Goal: Task Accomplishment & Management: Manage account settings

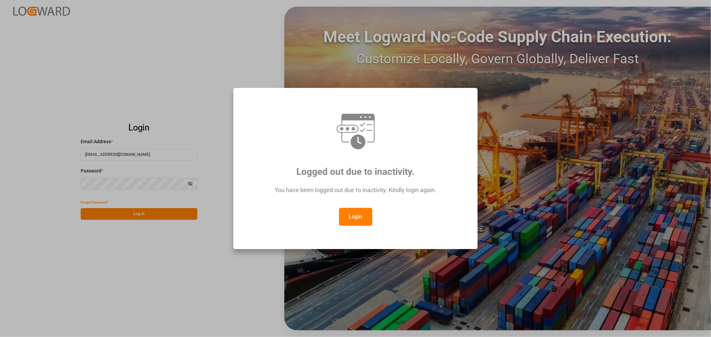
click at [352, 218] on button "Login" at bounding box center [355, 217] width 33 height 18
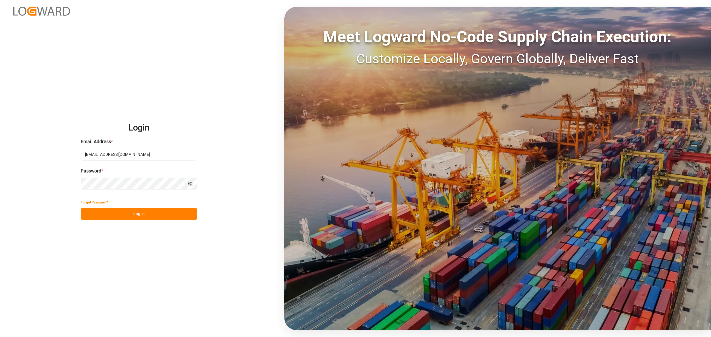
click at [144, 216] on button "Log In" at bounding box center [139, 214] width 117 height 12
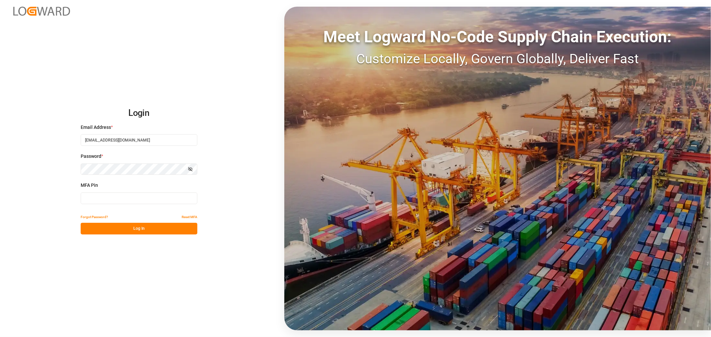
click at [129, 200] on input at bounding box center [139, 199] width 117 height 12
type input "871034"
click at [148, 231] on button "Log In" at bounding box center [139, 229] width 117 height 12
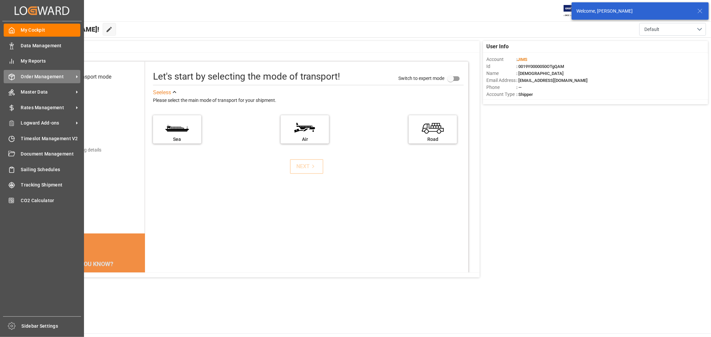
click at [40, 75] on span "Order Management" at bounding box center [47, 76] width 53 height 7
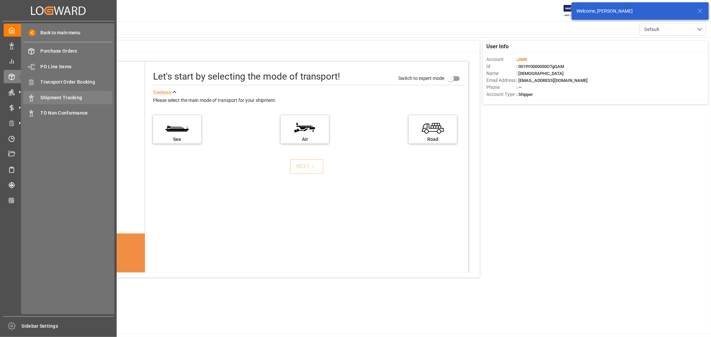
click at [71, 98] on span "Shipment Tracking" at bounding box center [77, 97] width 72 height 7
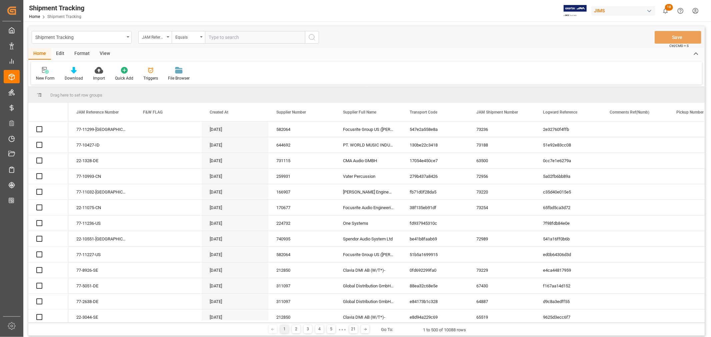
click at [234, 37] on input "text" at bounding box center [255, 37] width 100 height 13
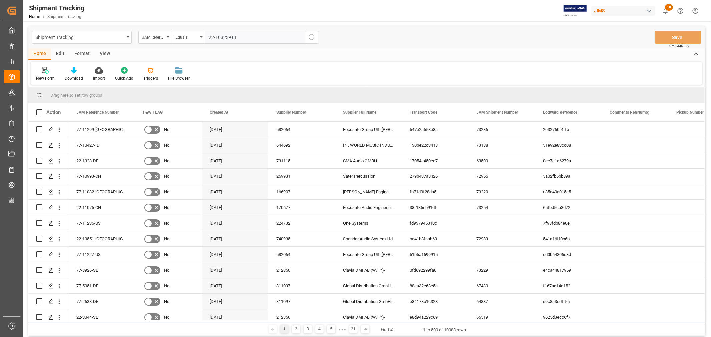
type input "22-10323-GB"
click at [314, 37] on circle "search button" at bounding box center [311, 36] width 5 height 5
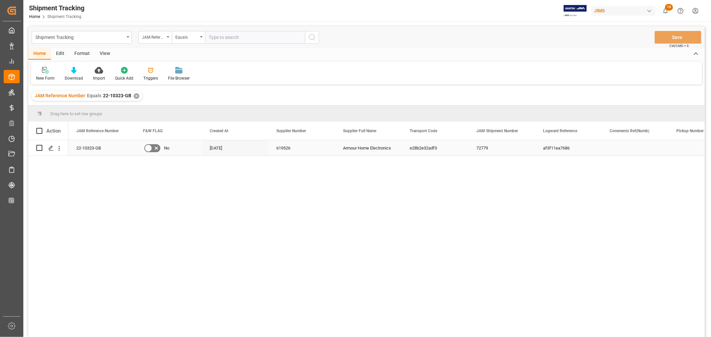
click at [354, 148] on div "Armour Home Electronics" at bounding box center [368, 147] width 67 height 15
click at [52, 148] on icon "Press SPACE to select this row." at bounding box center [50, 148] width 5 height 5
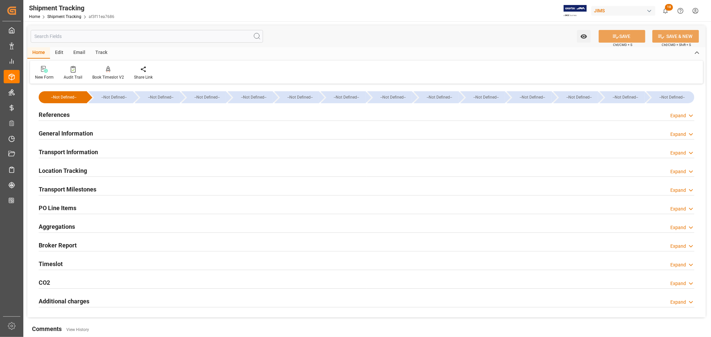
click at [77, 134] on h2 "General Information" at bounding box center [66, 133] width 54 height 9
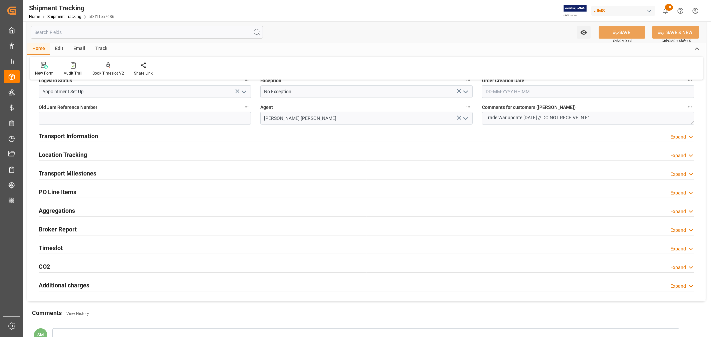
scroll to position [111, 0]
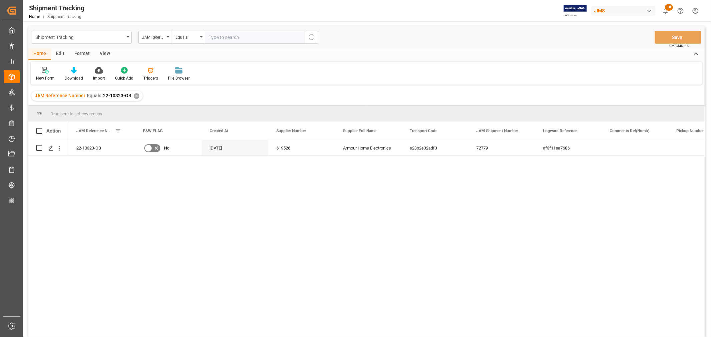
click at [135, 96] on div "✕" at bounding box center [137, 96] width 6 height 6
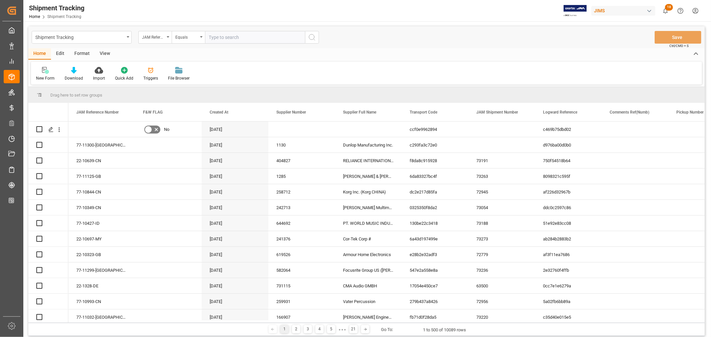
click at [222, 36] on input "text" at bounding box center [255, 37] width 100 height 13
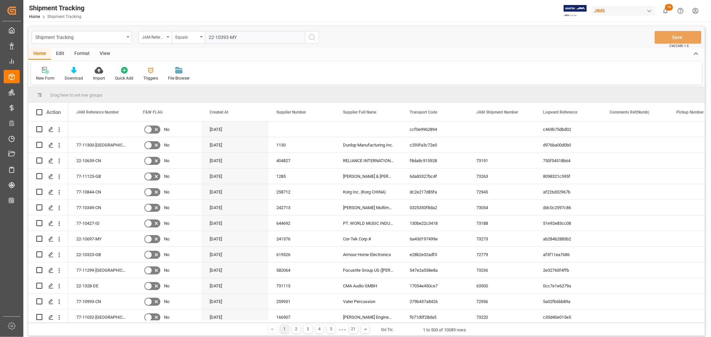
type input "22-10393-MY"
click at [310, 33] on icon "search button" at bounding box center [312, 37] width 8 height 8
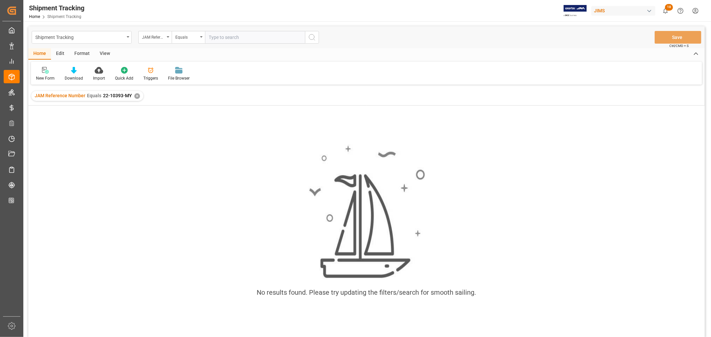
click at [135, 95] on div "✕" at bounding box center [137, 96] width 6 height 6
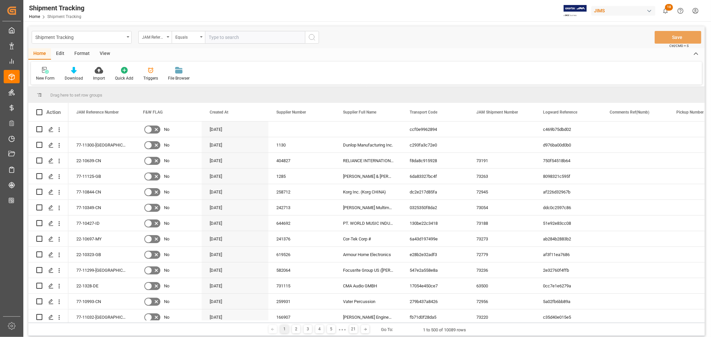
click at [212, 37] on input "text" at bounding box center [255, 37] width 100 height 13
type input "22-10393-CN"
click at [312, 37] on icon "search button" at bounding box center [312, 37] width 8 height 8
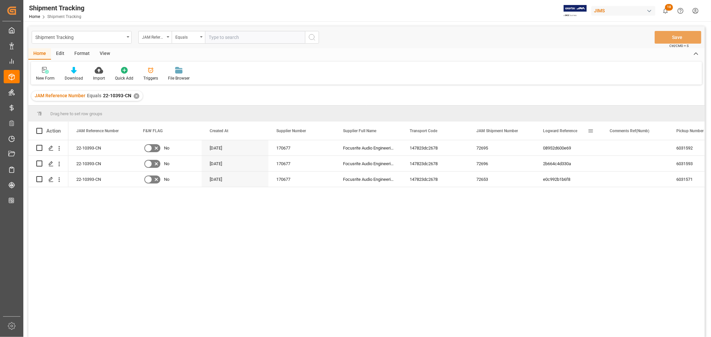
click at [588, 128] on span at bounding box center [590, 131] width 6 height 6
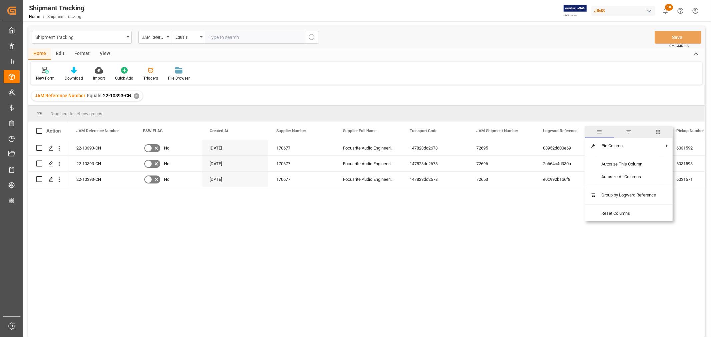
click at [657, 130] on span "columns" at bounding box center [658, 132] width 6 height 6
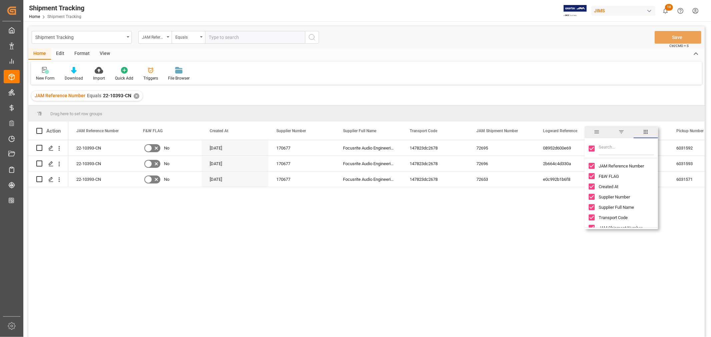
click at [591, 148] on input "Toggle Select All Columns" at bounding box center [591, 149] width 6 height 6
checkbox input "false"
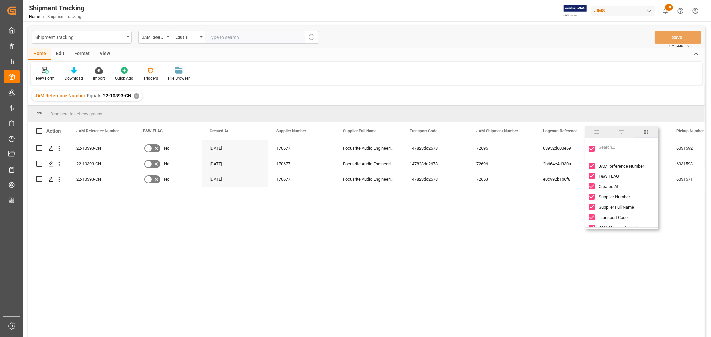
checkbox input "false"
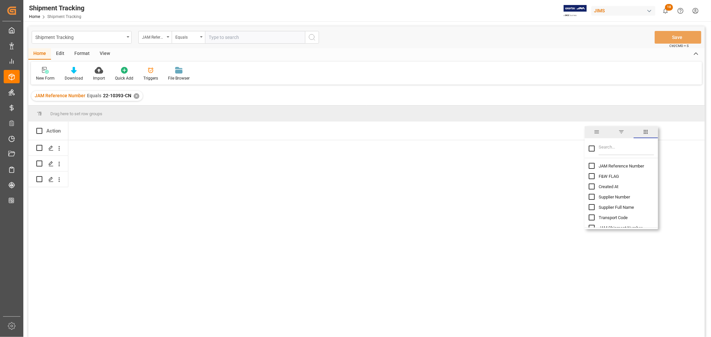
click at [590, 167] on input "JAM Reference Number column toggle visibility (hidden)" at bounding box center [591, 166] width 6 height 6
checkbox input "true"
checkbox input "false"
click at [609, 147] on input "Filter Columns Input" at bounding box center [625, 148] width 55 height 13
type input "valu"
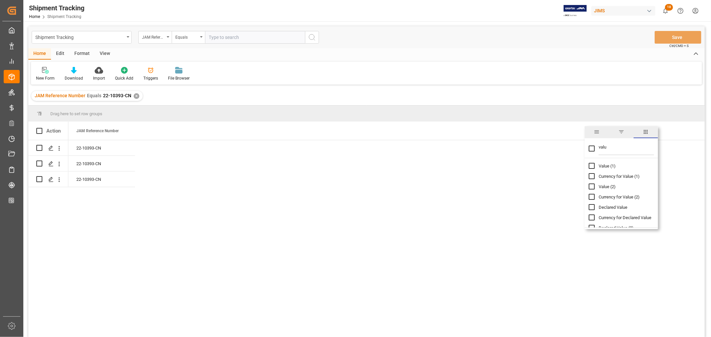
click at [591, 168] on input "Value (1) column toggle visibility (hidden)" at bounding box center [591, 166] width 6 height 6
checkbox input "true"
checkbox input "false"
click at [285, 211] on div "22-10393-CN 185280 22-10393-CN 182500.8 22-10393-CN 178597.99" at bounding box center [386, 240] width 636 height 201
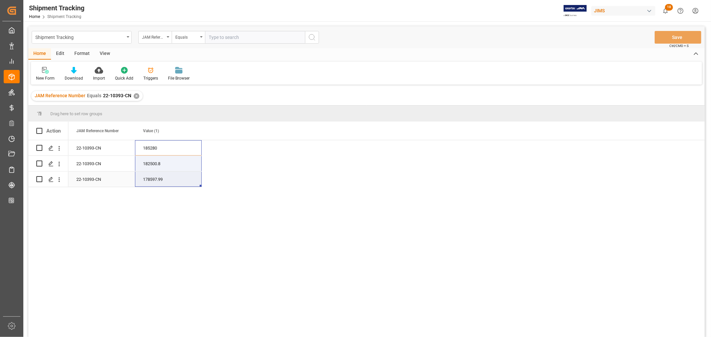
drag, startPoint x: 155, startPoint y: 151, endPoint x: 157, endPoint y: 176, distance: 25.4
click at [157, 176] on div "22-10393-CN 185280 22-10393-CN 182500.8 22-10393-CN 178597.99" at bounding box center [134, 163] width 133 height 47
click at [189, 129] on span at bounding box center [191, 131] width 6 height 6
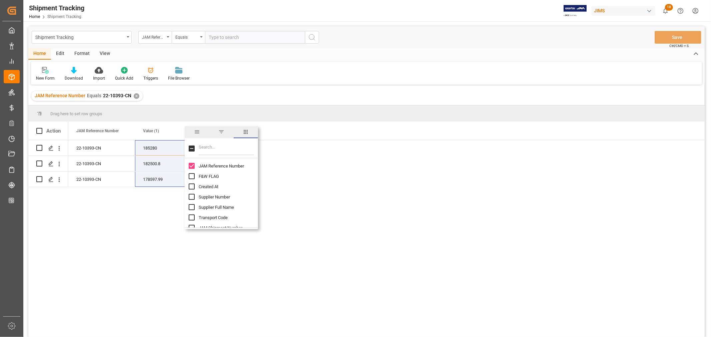
click at [219, 149] on input "Filter Columns Input" at bounding box center [226, 148] width 55 height 13
type input "eta"
click at [189, 188] on input "ETA (Final Delivery Location) column toggle visibility (hidden)" at bounding box center [192, 187] width 6 height 6
checkbox input "true"
checkbox input "false"
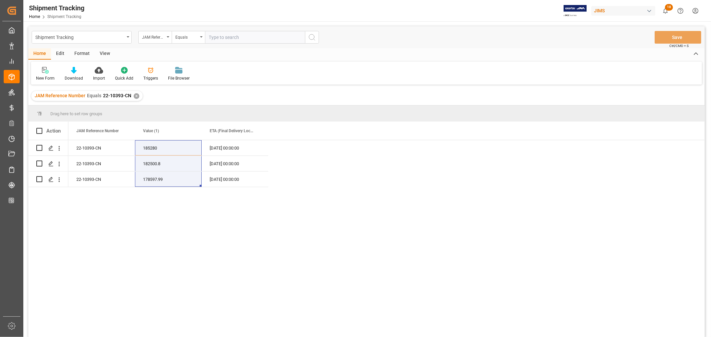
click at [340, 79] on div "New Form Download Import Quick Add Triggers File Browser" at bounding box center [366, 73] width 671 height 23
click at [258, 131] on span at bounding box center [257, 131] width 6 height 6
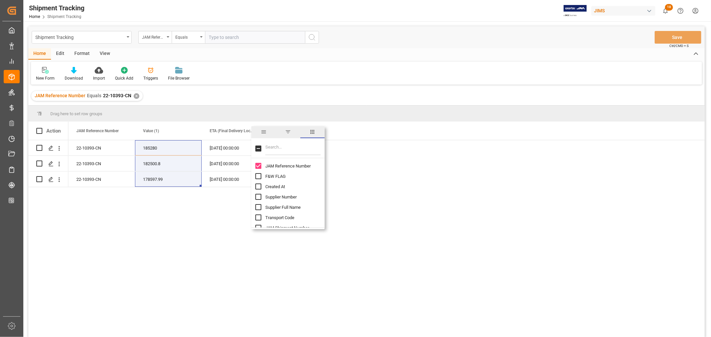
click at [276, 151] on input "Filter Columns Input" at bounding box center [292, 148] width 55 height 13
type input "status"
click at [257, 167] on input "Logward Status column toggle visibility (hidden)" at bounding box center [258, 166] width 6 height 6
checkbox input "true"
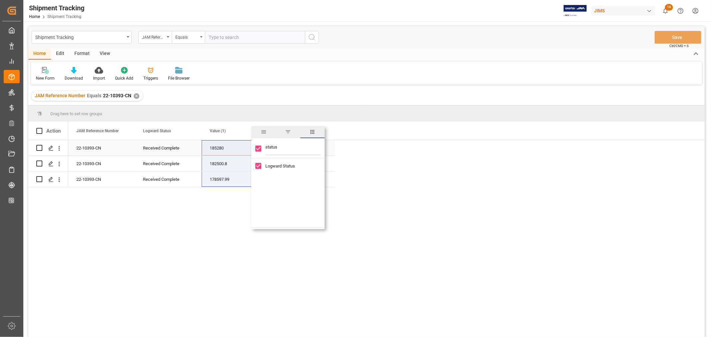
click at [90, 151] on div "22-10393-CN" at bounding box center [101, 147] width 67 height 15
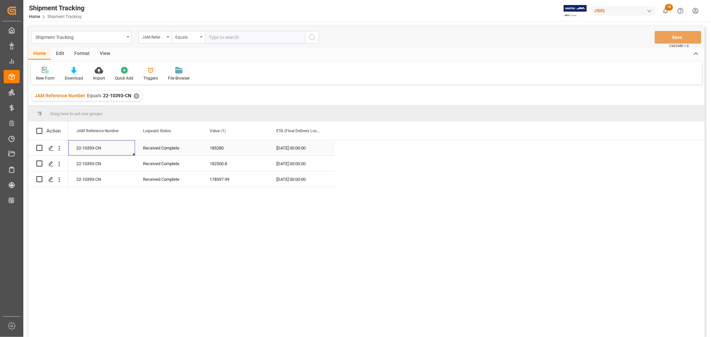
click at [101, 149] on div "22-10393-CN" at bounding box center [101, 147] width 67 height 15
click at [105, 151] on div "22-10393-CN" at bounding box center [101, 147] width 67 height 15
click at [135, 96] on div "✕" at bounding box center [137, 96] width 6 height 6
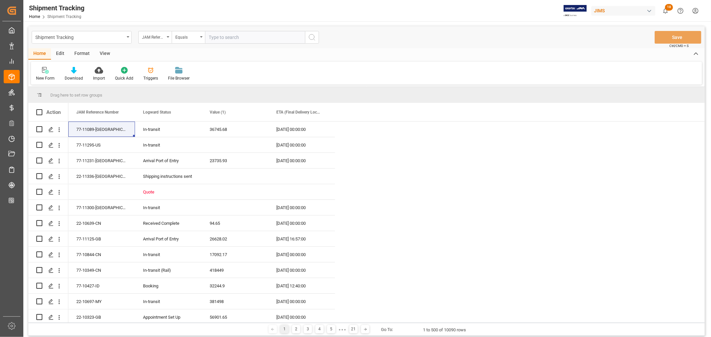
click at [242, 39] on input "text" at bounding box center [255, 37] width 100 height 13
type input "22-10395-MY"
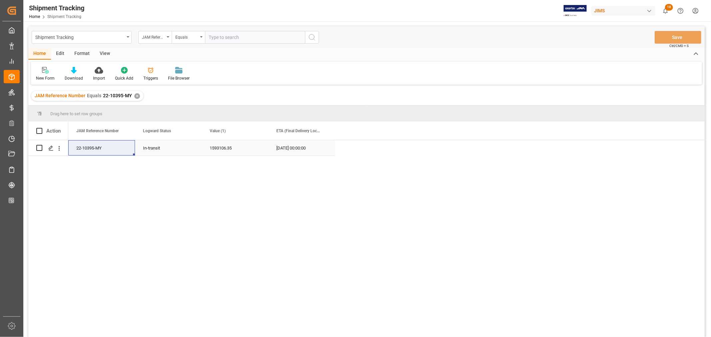
click at [213, 151] on div "1593106.35" at bounding box center [235, 147] width 67 height 15
click at [51, 149] on icon "Press SPACE to select this row." at bounding box center [50, 148] width 5 height 5
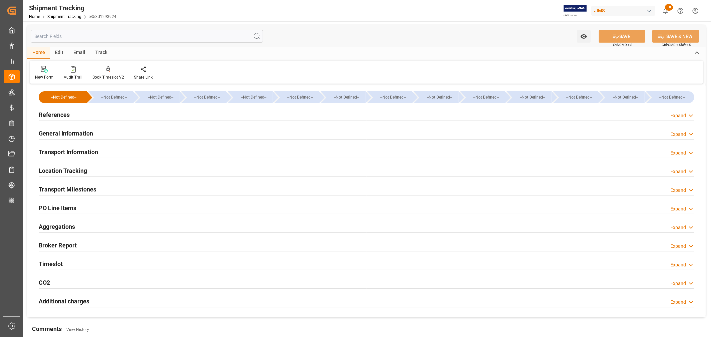
type input "23-08-2025 00:00"
type input "23-08-2025"
type input "25-08-2025"
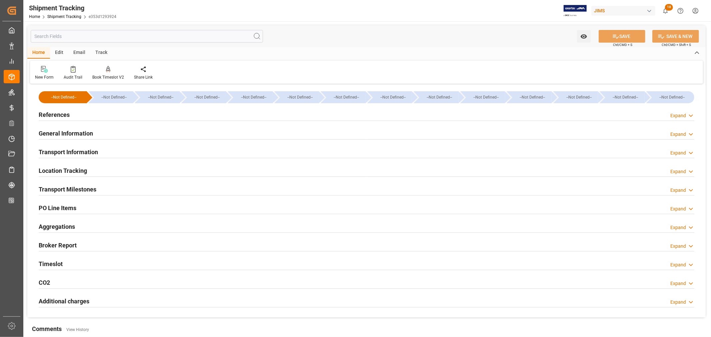
type input "05-09-2025 00:00"
type input "05-09-2025 08:30"
type input "13-10-2025"
type input "29-10-2025 00:00"
click at [66, 191] on h2 "Transport Milestones" at bounding box center [68, 189] width 58 height 9
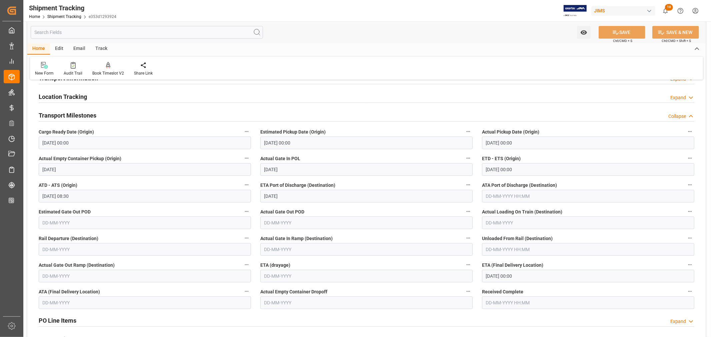
scroll to position [111, 0]
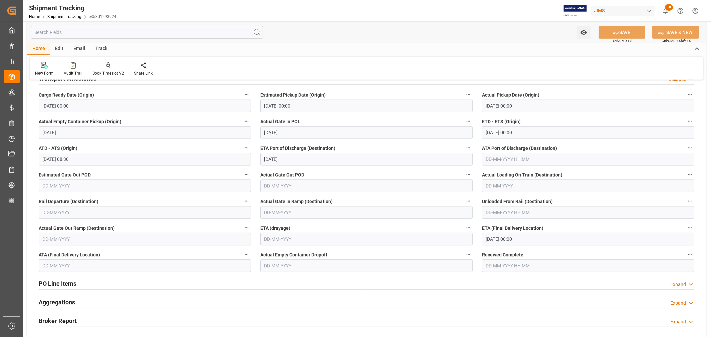
click at [57, 31] on input "text" at bounding box center [147, 32] width 232 height 13
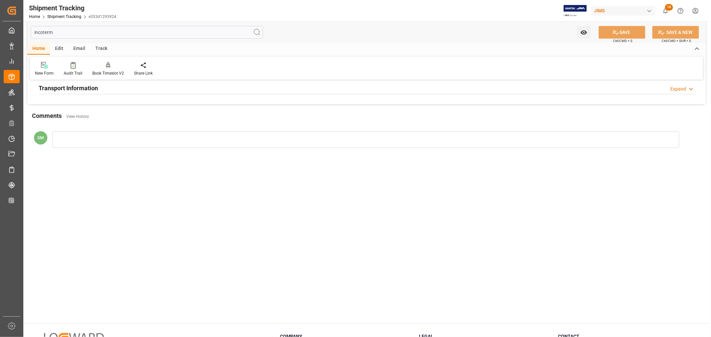
scroll to position [0, 0]
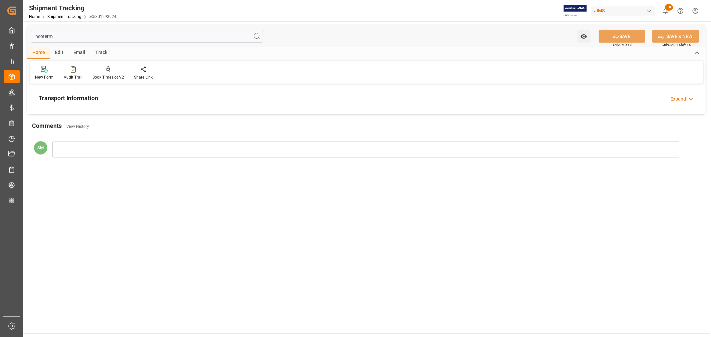
type input "incoterm"
click at [76, 99] on h2 "Transport Information" at bounding box center [68, 98] width 59 height 9
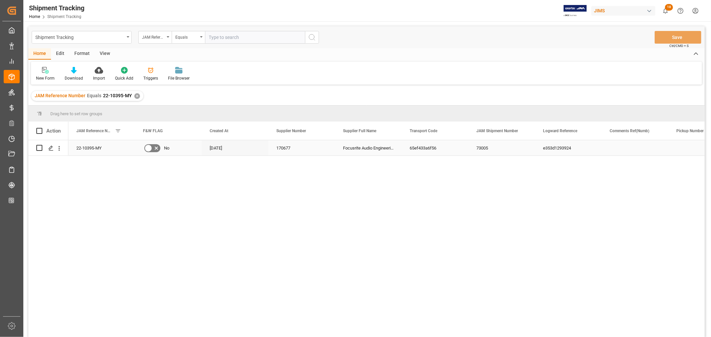
click at [88, 146] on div "22-10395-MY" at bounding box center [101, 147] width 67 height 15
click at [227, 33] on input "text" at bounding box center [255, 37] width 100 height 13
paste input "22-10582-MY"
type input "22-10582-MY"
click at [134, 95] on div "✕" at bounding box center [137, 96] width 6 height 6
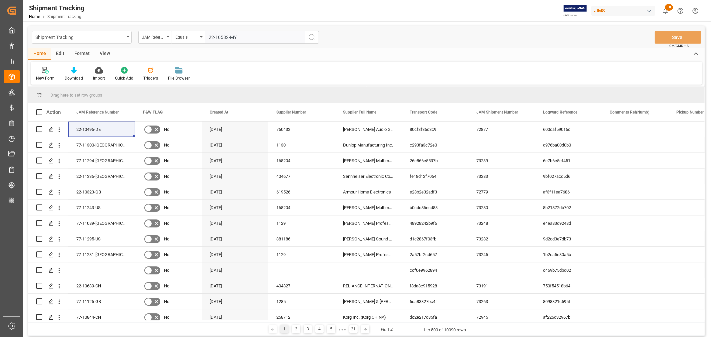
click at [310, 36] on icon "search button" at bounding box center [312, 37] width 8 height 8
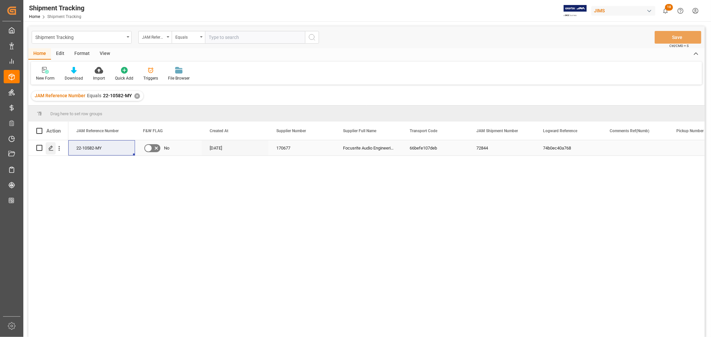
click at [51, 147] on icon "Press SPACE to select this row." at bounding box center [50, 148] width 5 height 5
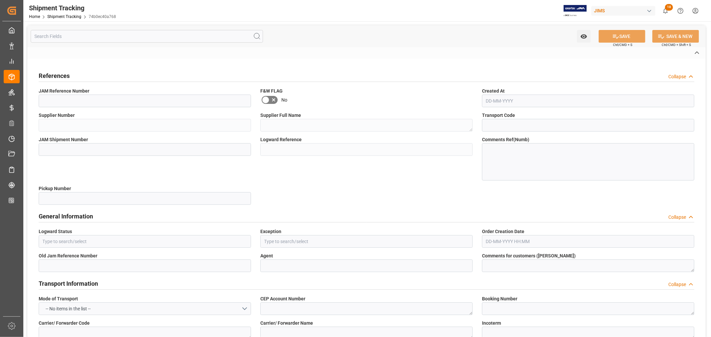
type textarea "093500279013"
type textarea "H"
type textarea "EVERGREEN"
type textarea "FCA [GEOGRAPHIC_DATA]"
type input "EISU2216299"
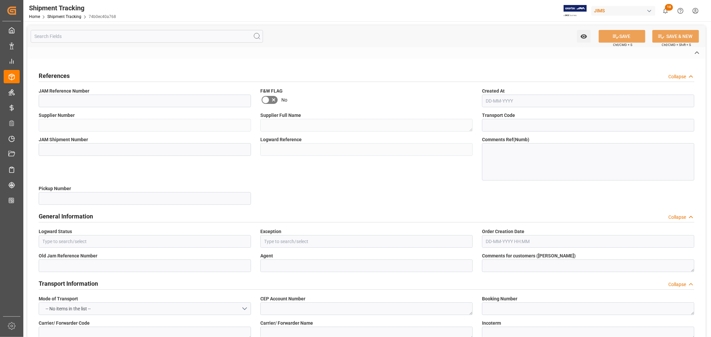
type input "EMCVPG7273"
type input "EGLV"
type input "EVER MAGUS"
type textarea "1422-003E"
type input "USD"
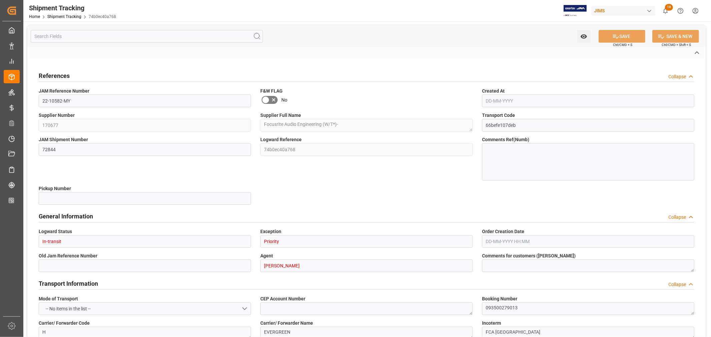
type input "Evergreen"
type input "Evergreen Marine Corp."
type input "9935375"
type input "352382.7"
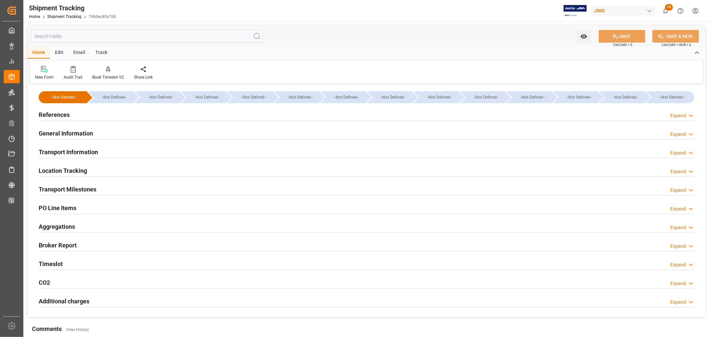
type input "28-08-2025 00:00"
type input "29-08-2025 00:00"
type input "29-08-2025"
type input "10-09-2025 00:00"
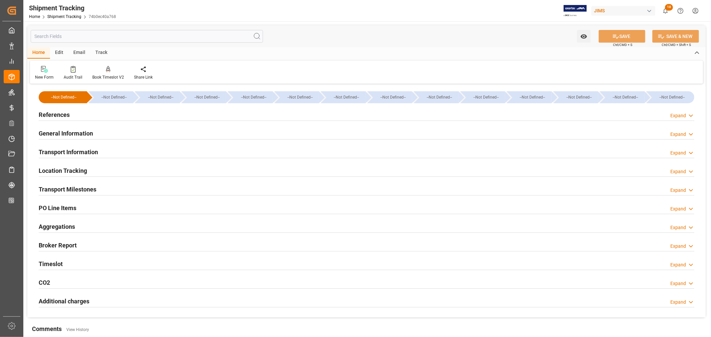
type input "13-09-2025 14:00"
type input "25-10-2025"
type input "04-11-2025 00:00"
click at [62, 152] on h2 "Transport Information" at bounding box center [68, 152] width 59 height 9
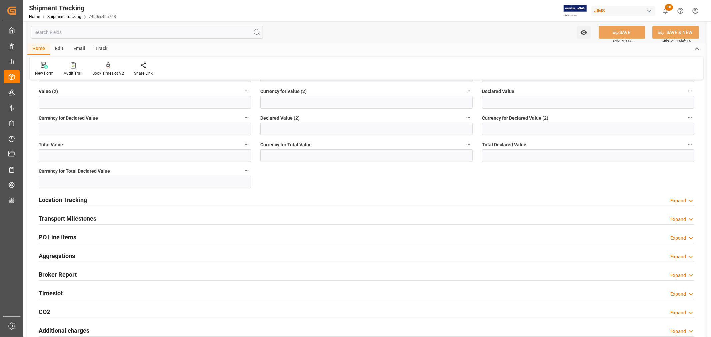
scroll to position [233, 0]
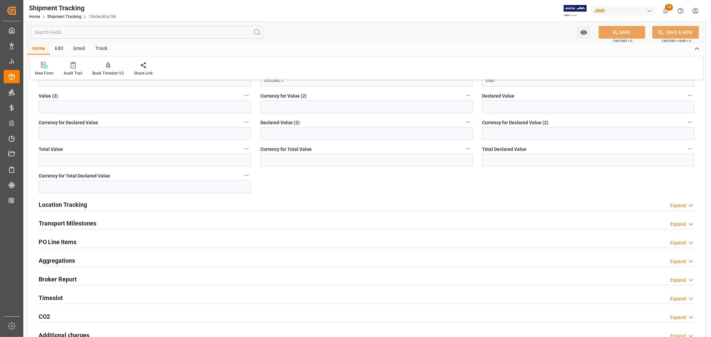
click at [65, 221] on h2 "Transport Milestones" at bounding box center [68, 223] width 58 height 9
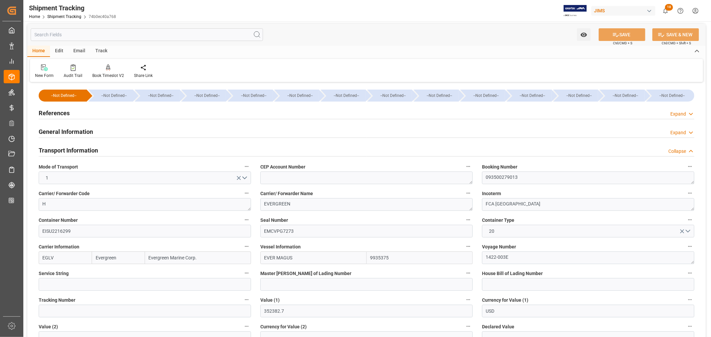
scroll to position [0, 0]
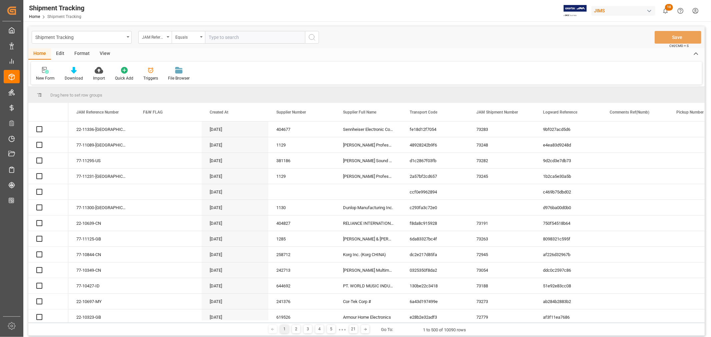
click at [223, 39] on input "text" at bounding box center [255, 37] width 100 height 13
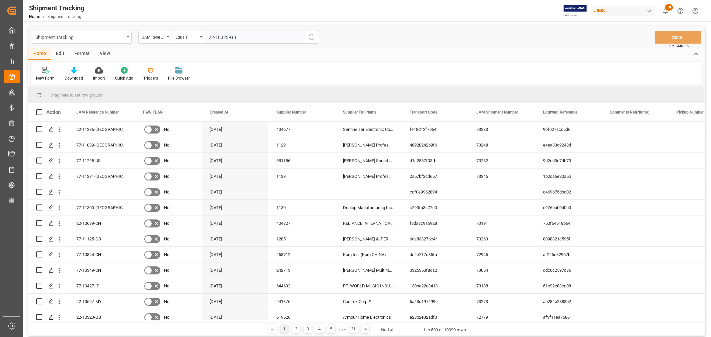
type input "22-10323-GB"
click at [311, 35] on icon "search button" at bounding box center [312, 37] width 8 height 8
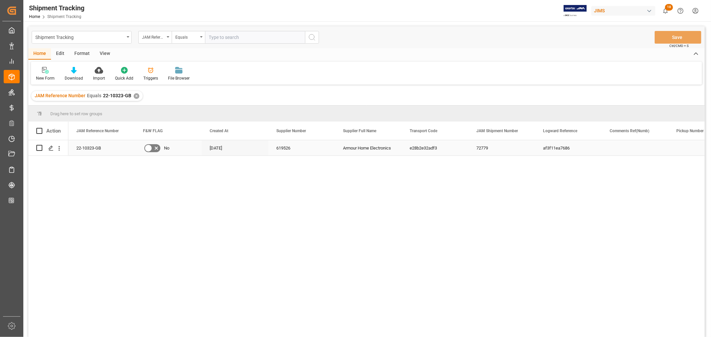
click at [555, 150] on div "af3f11ea7686" at bounding box center [568, 147] width 67 height 15
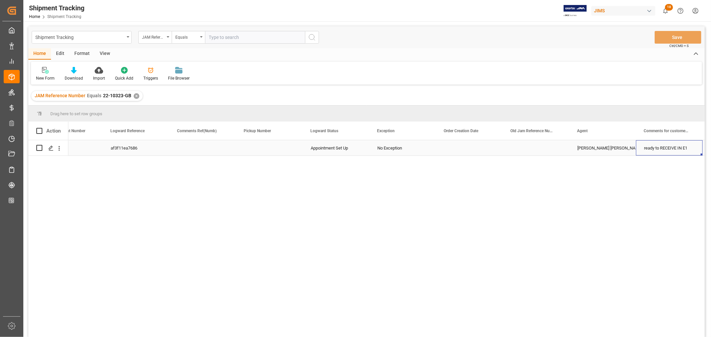
scroll to position [0, 499]
click at [587, 149] on div "ready to RECEIVE IN E1" at bounding box center [602, 147] width 67 height 15
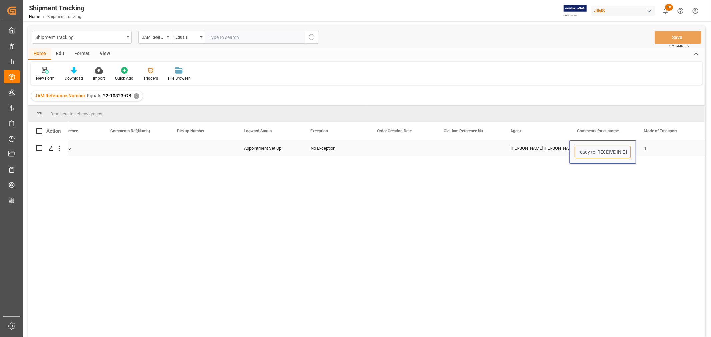
click at [594, 153] on input "ready to RECEIVE IN E1" at bounding box center [602, 152] width 56 height 13
drag, startPoint x: 590, startPoint y: 152, endPoint x: 550, endPoint y: 154, distance: 40.0
type input "OK to RECEIVE IN E1"
click at [657, 152] on div "1" at bounding box center [669, 147] width 67 height 15
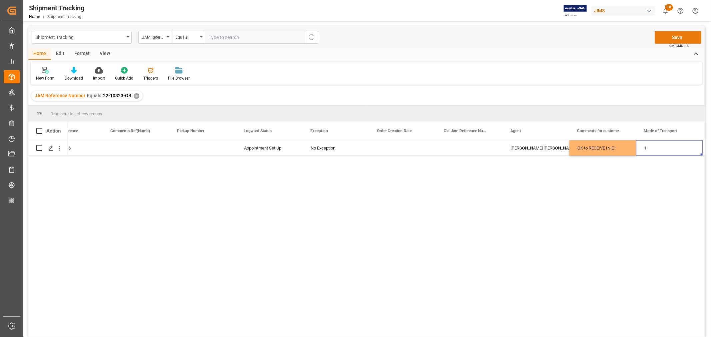
click at [670, 37] on button "Save" at bounding box center [677, 37] width 47 height 13
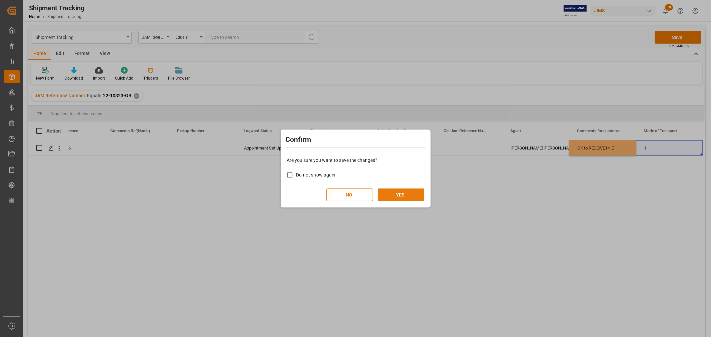
click at [401, 192] on button "YES" at bounding box center [400, 195] width 47 height 13
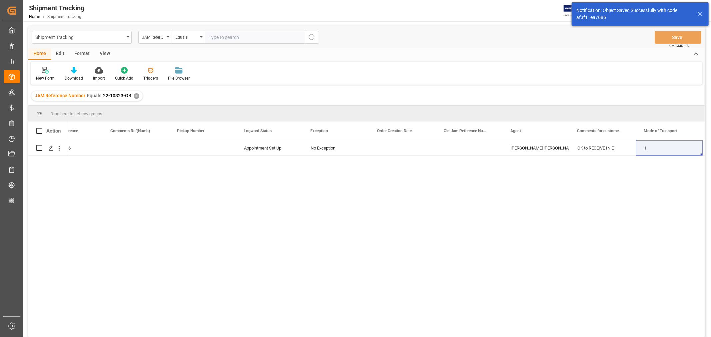
click at [134, 95] on div "✕" at bounding box center [137, 96] width 6 height 6
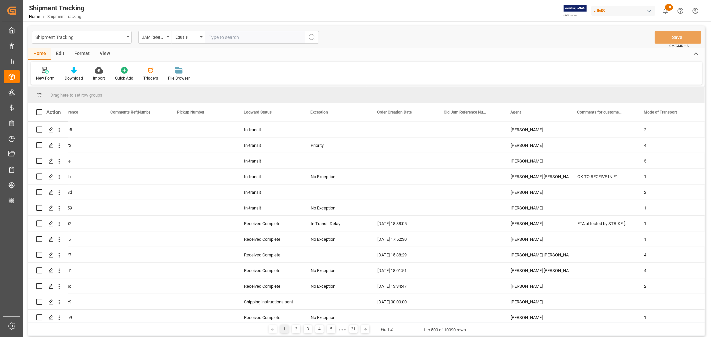
scroll to position [222, 0]
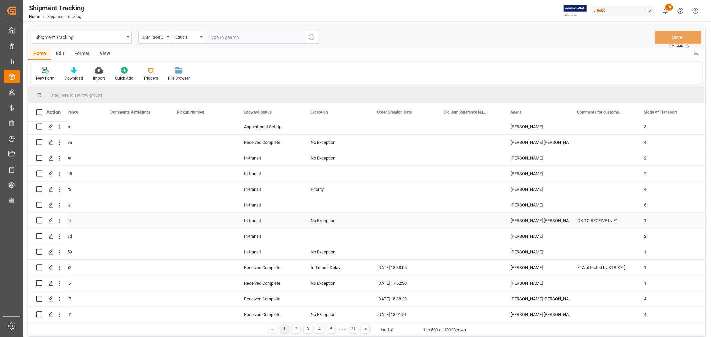
click at [594, 223] on div "OK TO RECEIVE IN E1" at bounding box center [602, 220] width 67 height 15
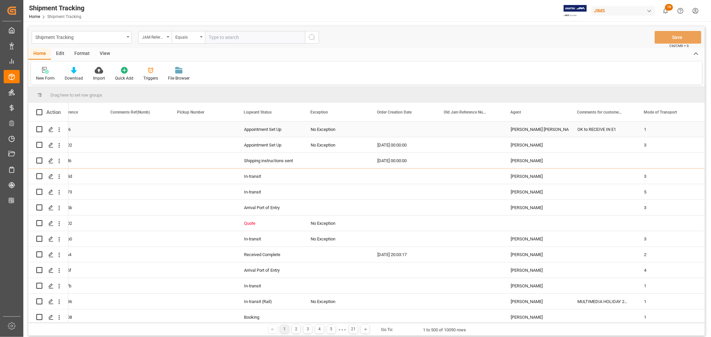
click at [588, 131] on div "OK to RECEIVE IN E1" at bounding box center [602, 129] width 67 height 15
click at [678, 36] on button "Save" at bounding box center [677, 37] width 47 height 13
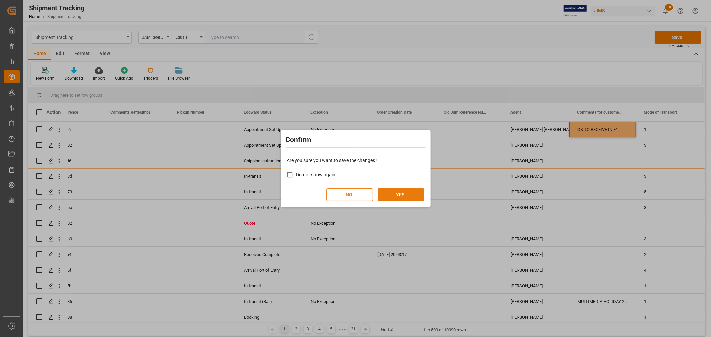
click at [406, 194] on button "YES" at bounding box center [400, 195] width 47 height 13
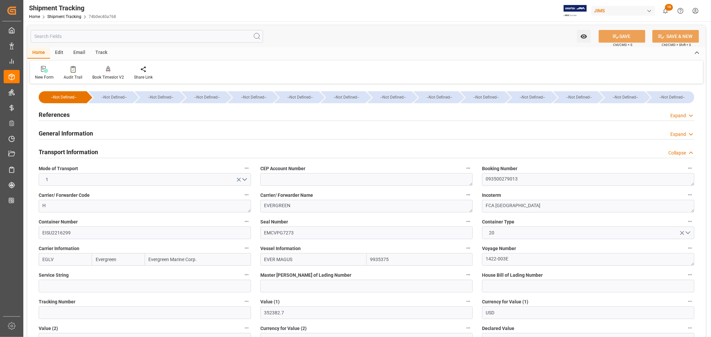
click at [52, 114] on h2 "References" at bounding box center [54, 114] width 31 height 9
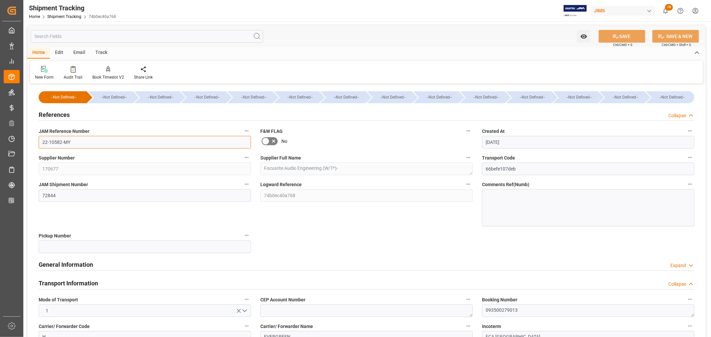
drag, startPoint x: 75, startPoint y: 143, endPoint x: 35, endPoint y: 143, distance: 39.6
click at [35, 143] on div "JAM Reference Number 22-10582-MY" at bounding box center [145, 137] width 222 height 27
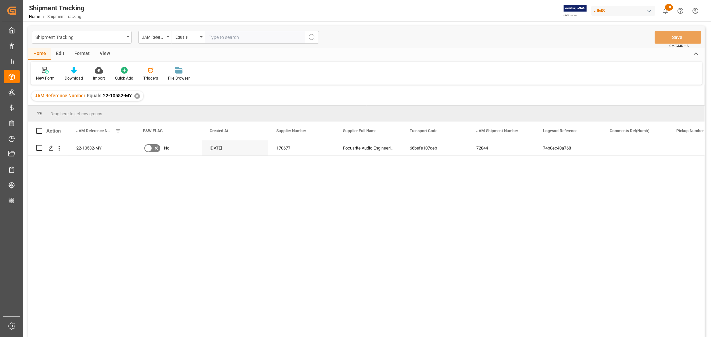
click at [134, 95] on div "✕" at bounding box center [137, 96] width 6 height 6
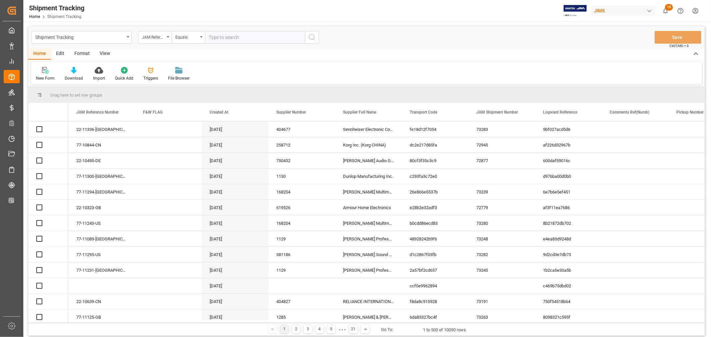
click at [220, 37] on input "text" at bounding box center [255, 37] width 100 height 13
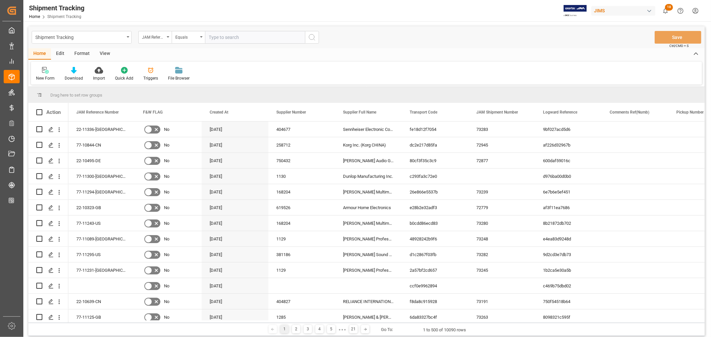
paste input "22-11077-MY"
type input "22-11077-MY"
click at [311, 37] on icon "search button" at bounding box center [312, 37] width 8 height 8
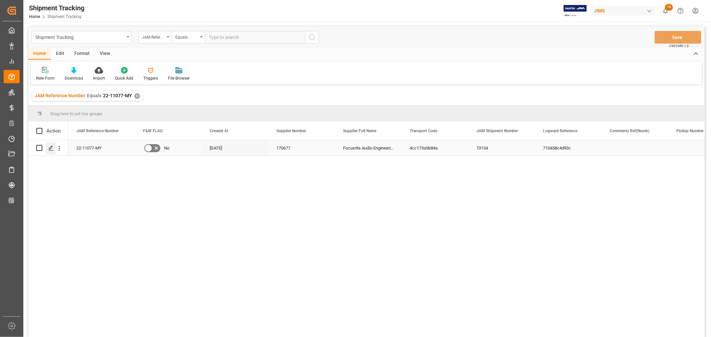
click at [50, 147] on icon "Press SPACE to select this row." at bounding box center [50, 148] width 5 height 5
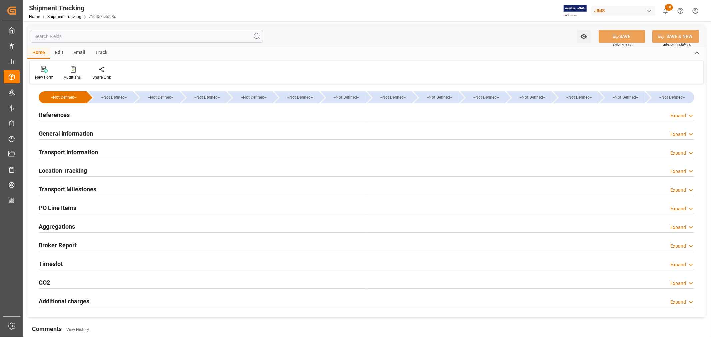
type input "Evergreen"
type input "Evergreen Marine Corp."
type input "9935272"
type input "1431485.7"
click at [65, 151] on h2 "Transport Information" at bounding box center [68, 152] width 59 height 9
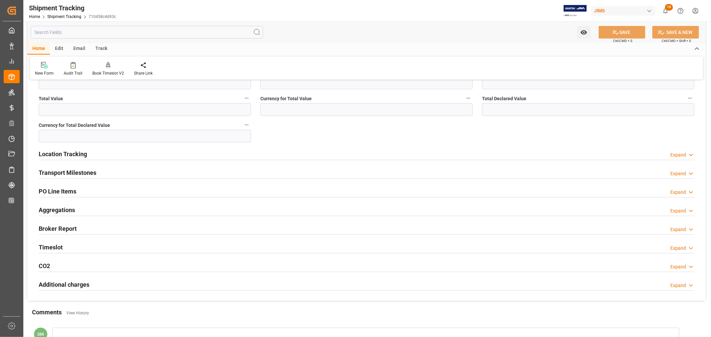
scroll to position [296, 0]
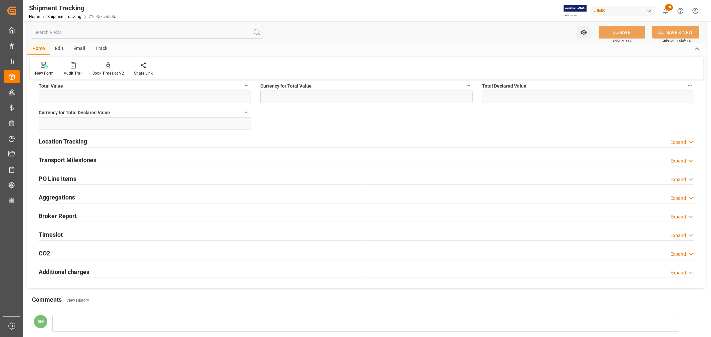
click at [72, 158] on h2 "Transport Milestones" at bounding box center [68, 160] width 58 height 9
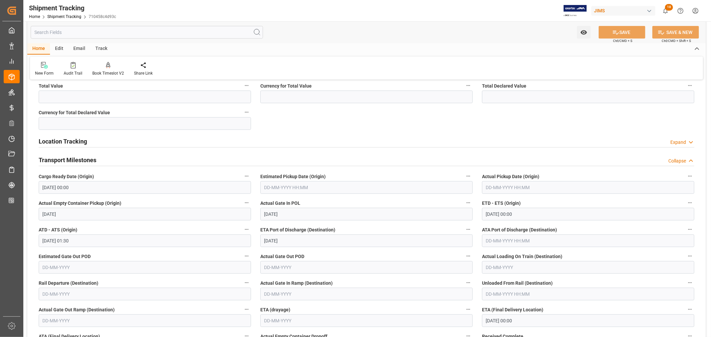
scroll to position [333, 0]
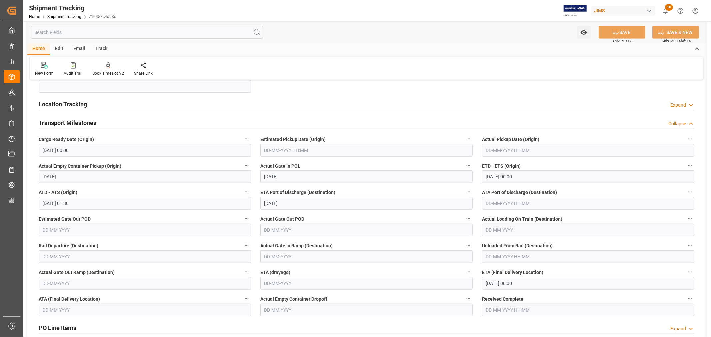
click at [80, 31] on input "text" at bounding box center [147, 32] width 232 height 13
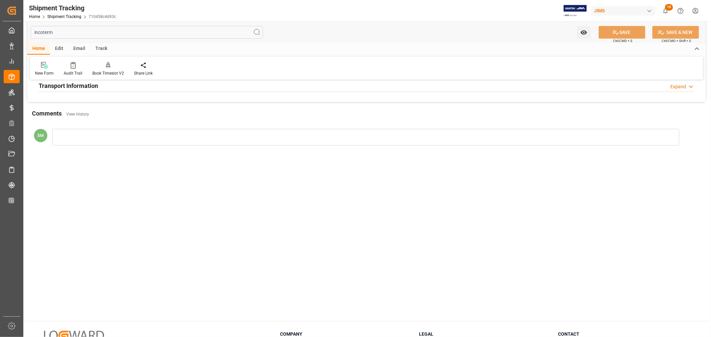
scroll to position [0, 0]
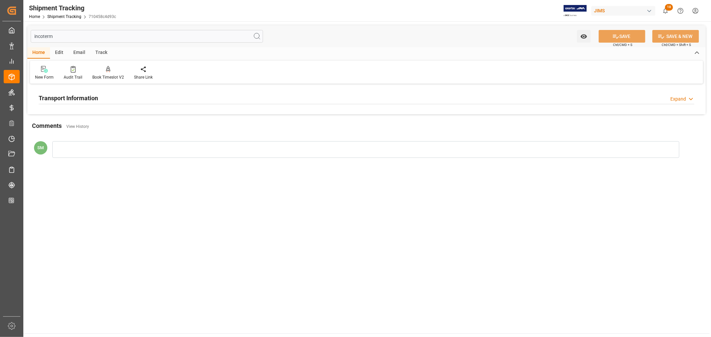
type input "incoterm"
click at [72, 99] on h2 "Transport Information" at bounding box center [68, 98] width 59 height 9
click at [40, 37] on input "incoterm" at bounding box center [147, 36] width 232 height 13
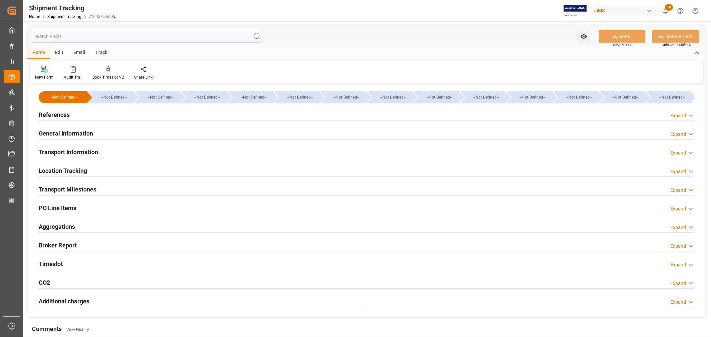
type input "[DATE]"
click at [58, 113] on h2 "References" at bounding box center [54, 114] width 31 height 9
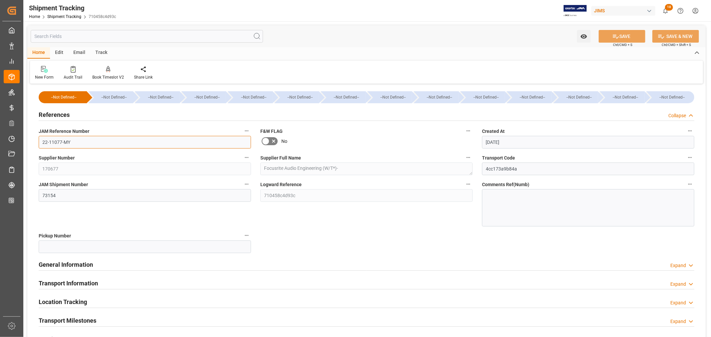
drag, startPoint x: 75, startPoint y: 142, endPoint x: 35, endPoint y: 142, distance: 40.6
click at [35, 142] on div "JAM Reference Number 22-11077-MY" at bounding box center [145, 137] width 222 height 27
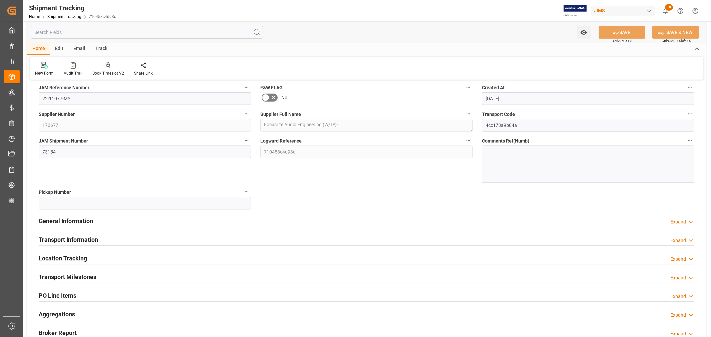
scroll to position [111, 0]
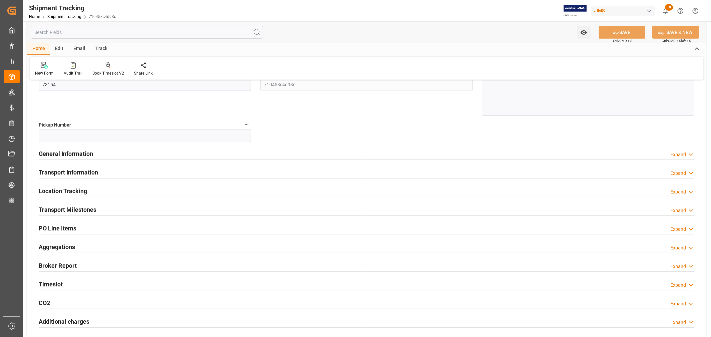
click at [62, 170] on h2 "Transport Information" at bounding box center [68, 172] width 59 height 9
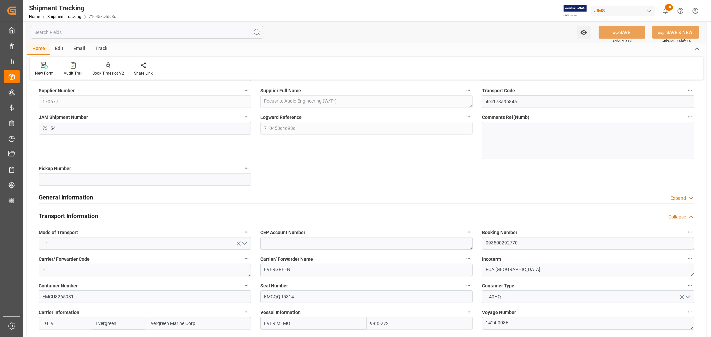
scroll to position [0, 0]
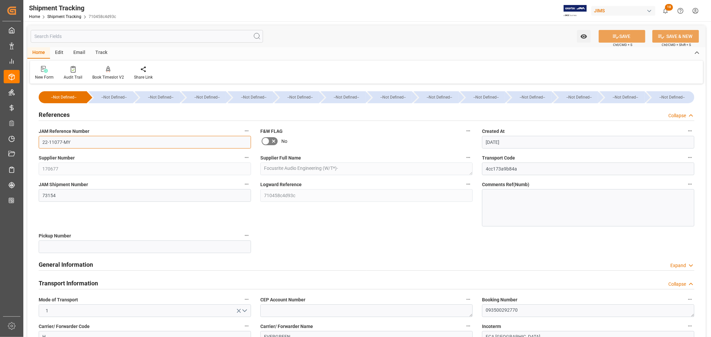
drag, startPoint x: 76, startPoint y: 141, endPoint x: 23, endPoint y: 145, distance: 52.8
click at [22, 143] on div "Created by potrace 1.15, written by Peter Selinger 2001-2017 Created by potrace…" at bounding box center [355, 168] width 711 height 337
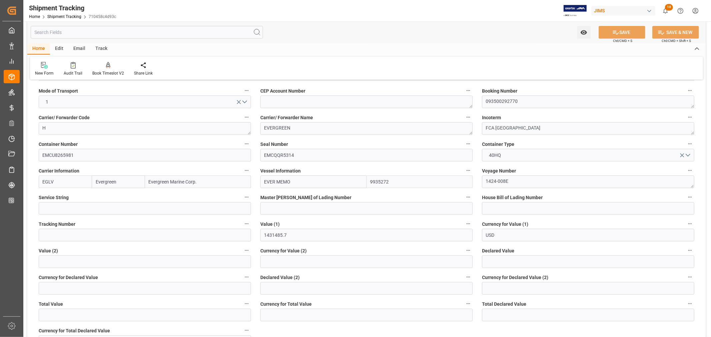
scroll to position [222, 0]
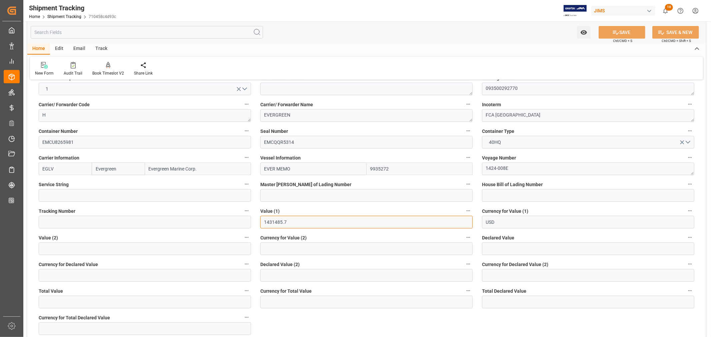
drag, startPoint x: 284, startPoint y: 222, endPoint x: 249, endPoint y: 222, distance: 35.3
click at [249, 222] on div "--Not Defined-- --Not Defined-- --Not Defined-- --Not Defined-- --Not Defined--…" at bounding box center [366, 179] width 678 height 630
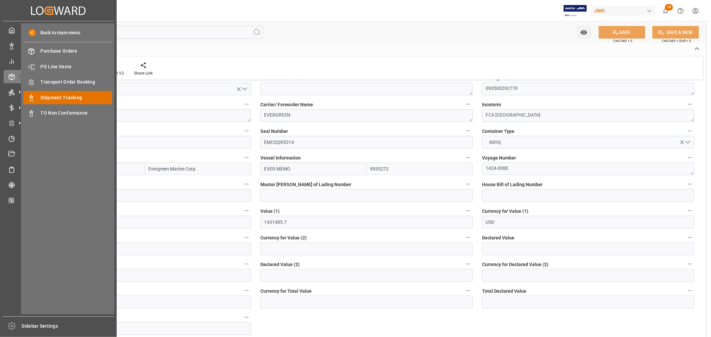
click at [65, 97] on span "Shipment Tracking" at bounding box center [77, 97] width 72 height 7
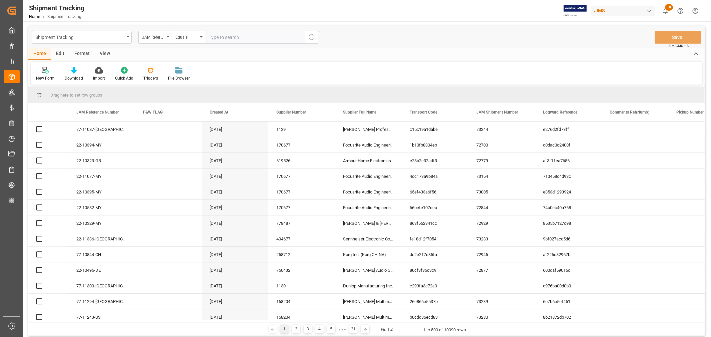
click at [221, 37] on input "text" at bounding box center [255, 37] width 100 height 13
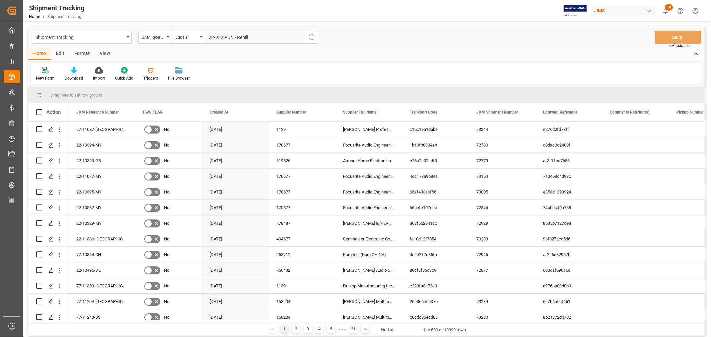
drag, startPoint x: 268, startPoint y: 38, endPoint x: 234, endPoint y: 37, distance: 34.7
click at [234, 37] on input "22-9529-CN - Rebill" at bounding box center [255, 37] width 100 height 13
type input "22-9529-CN"
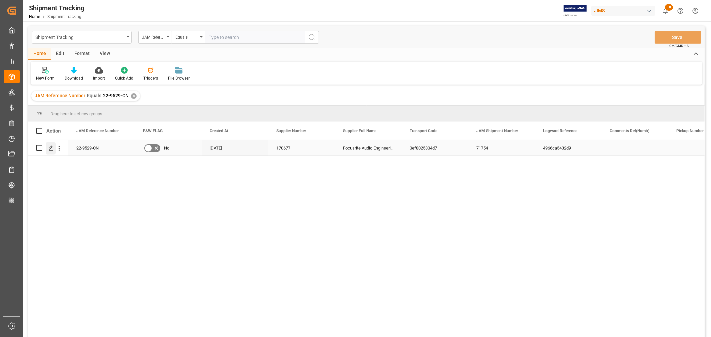
click at [48, 146] on icon "Press SPACE to select this row." at bounding box center [50, 148] width 5 height 5
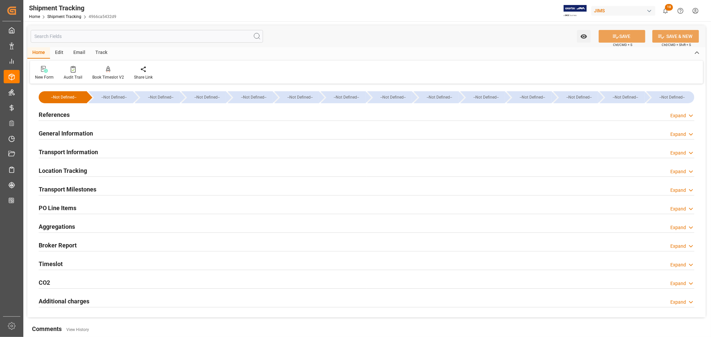
type input "12-06-2025"
type input "16-06-2025 11:59"
type input "16-06-2025 00:00"
type input "16-06-2025"
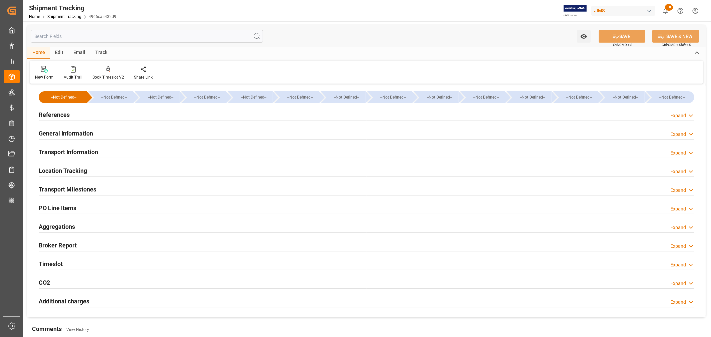
type input "20-06-2025 00:00"
type input "20-06-2025 13:00"
type input "14-07-2025"
type input "14-07-2025 05:36"
type input "06-08-2025 11:59"
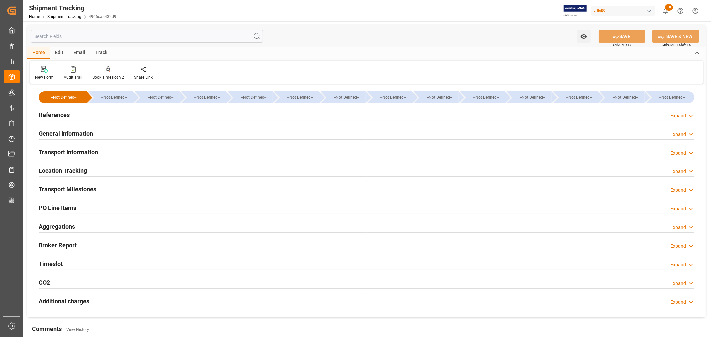
type input "06-08-2025"
click at [59, 134] on h2 "General Information" at bounding box center [66, 133] width 54 height 9
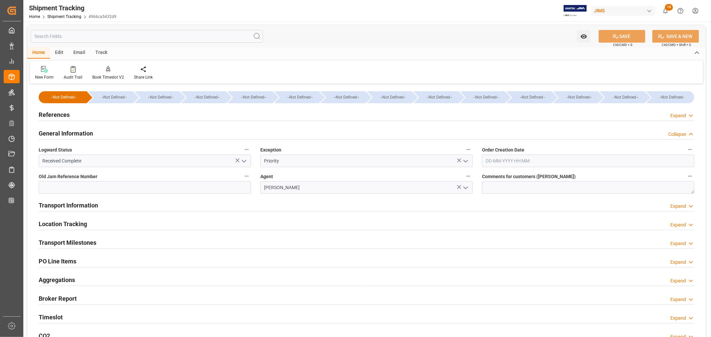
click at [59, 134] on h2 "General Information" at bounding box center [66, 133] width 54 height 9
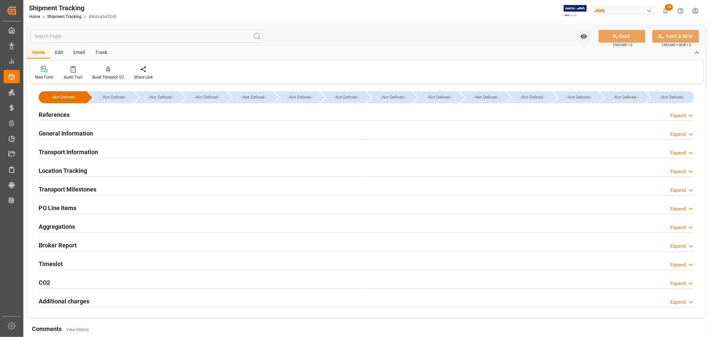
click at [74, 189] on h2 "Transport Milestones" at bounding box center [68, 189] width 58 height 9
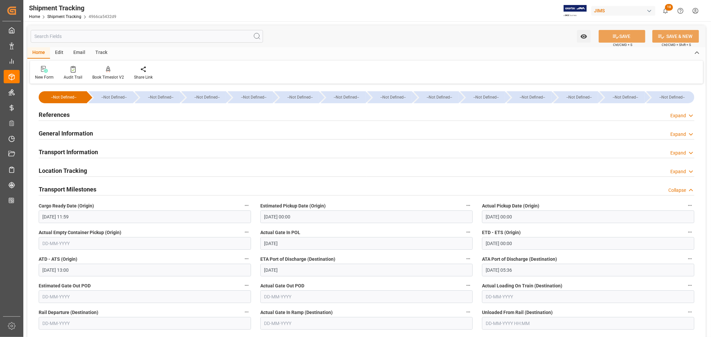
click at [59, 115] on h2 "References" at bounding box center [54, 114] width 31 height 9
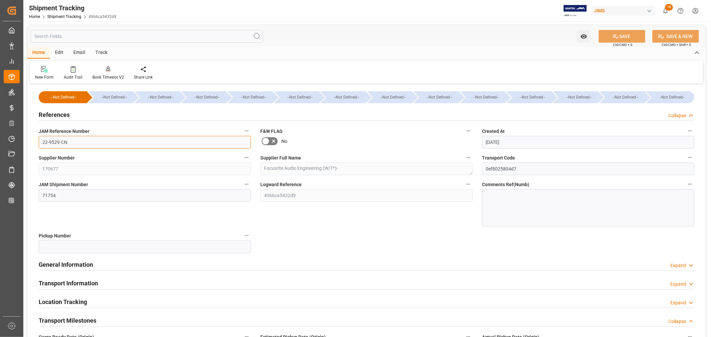
drag, startPoint x: 73, startPoint y: 146, endPoint x: 33, endPoint y: 146, distance: 40.0
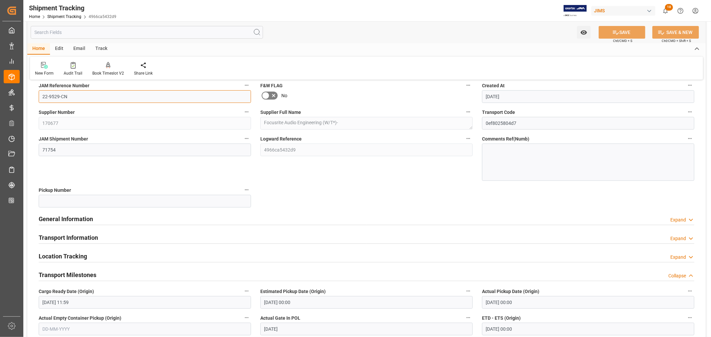
scroll to position [148, 0]
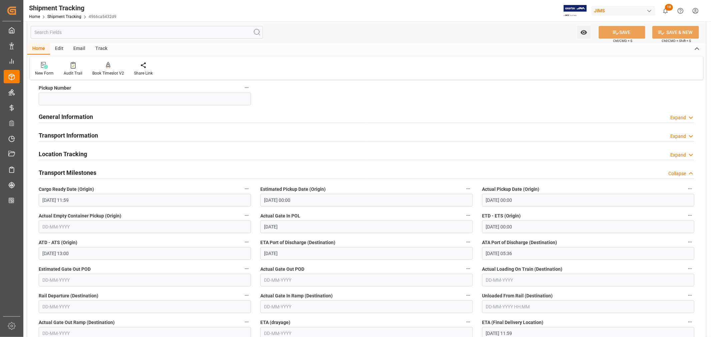
click at [74, 135] on h2 "Transport Information" at bounding box center [68, 135] width 59 height 9
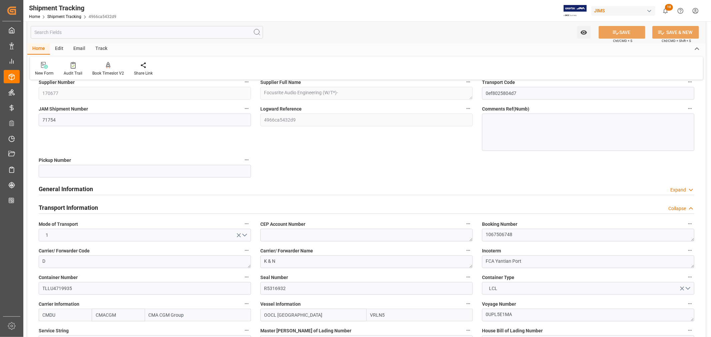
scroll to position [0, 0]
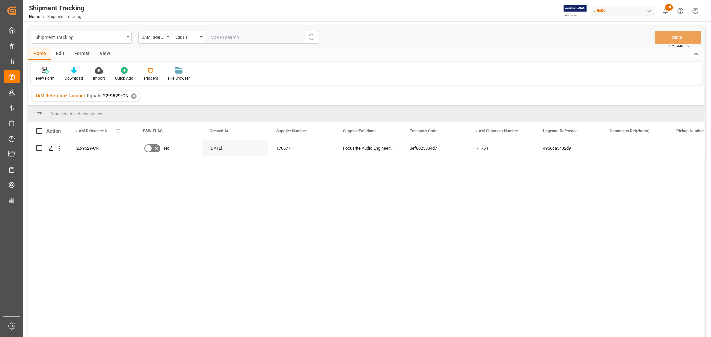
click at [132, 95] on div "✕" at bounding box center [134, 96] width 6 height 6
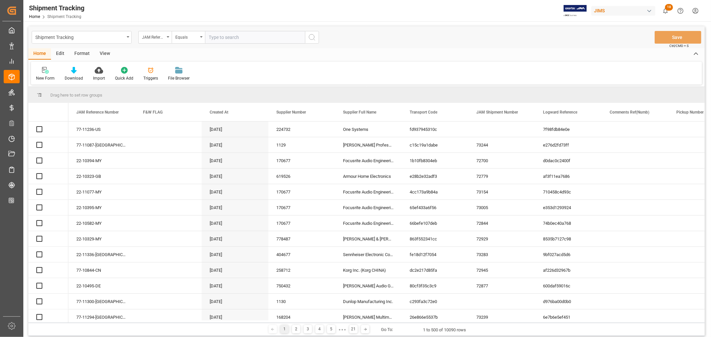
click at [215, 35] on input "text" at bounding box center [255, 37] width 100 height 13
paste input "22-11076-CN"
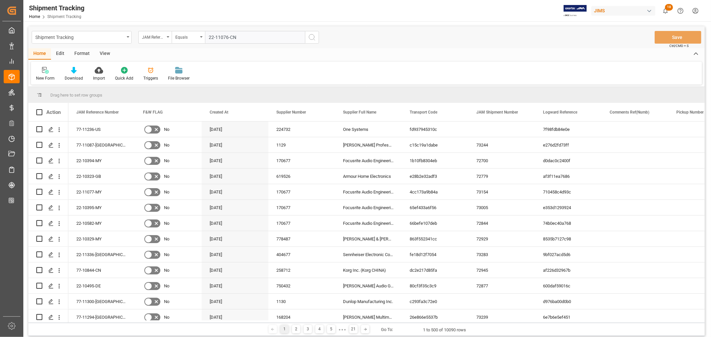
type input "22-11076-CN"
click at [313, 37] on icon "search button" at bounding box center [312, 37] width 8 height 8
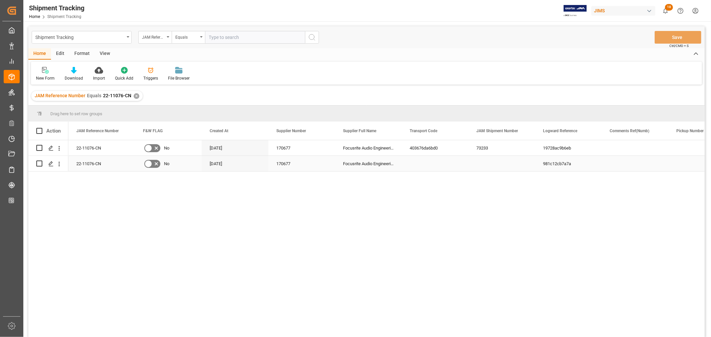
click at [568, 168] on div "981c12cb7a7a" at bounding box center [568, 163] width 67 height 15
click at [57, 164] on icon "open menu" at bounding box center [59, 164] width 7 height 7
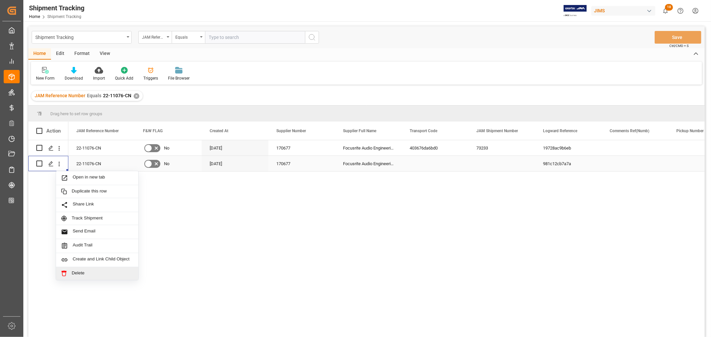
click at [75, 272] on span "Delete" at bounding box center [103, 273] width 62 height 6
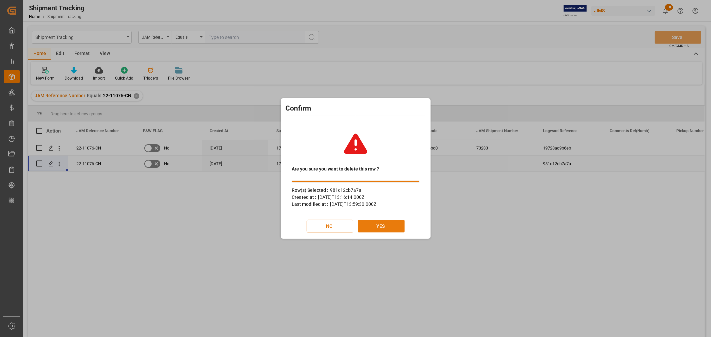
click at [377, 227] on button "YES" at bounding box center [381, 226] width 47 height 13
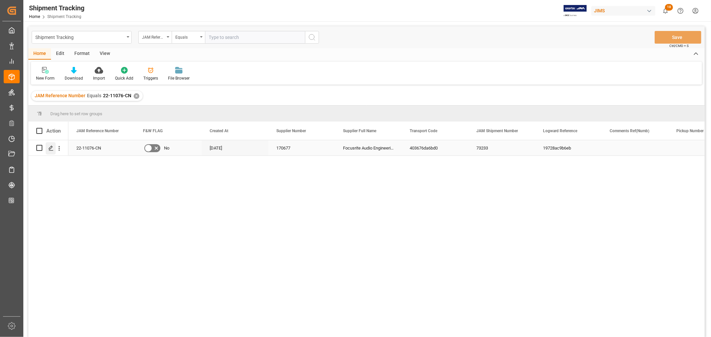
click at [53, 146] on icon "Press SPACE to select this row." at bounding box center [50, 148] width 5 height 5
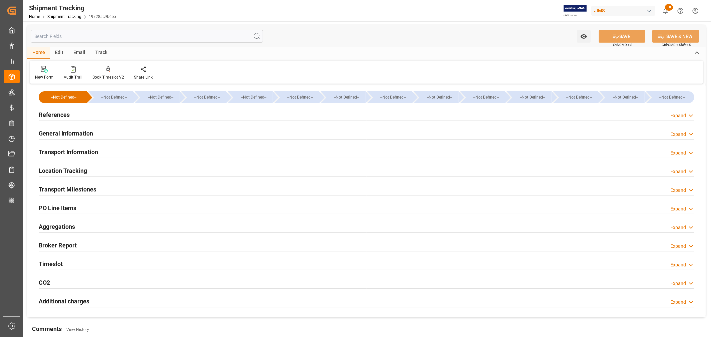
click at [73, 153] on h2 "Transport Information" at bounding box center [68, 152] width 59 height 9
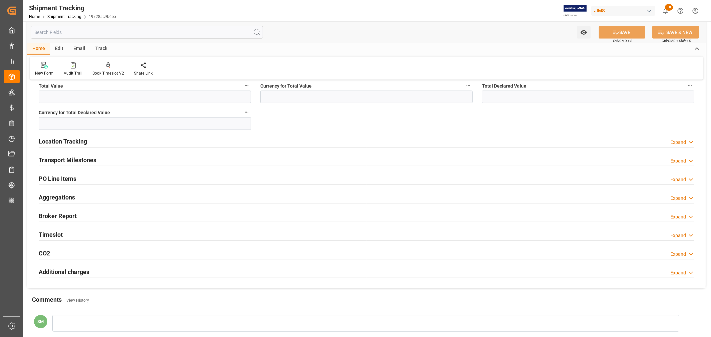
click at [76, 158] on h2 "Transport Milestones" at bounding box center [68, 160] width 58 height 9
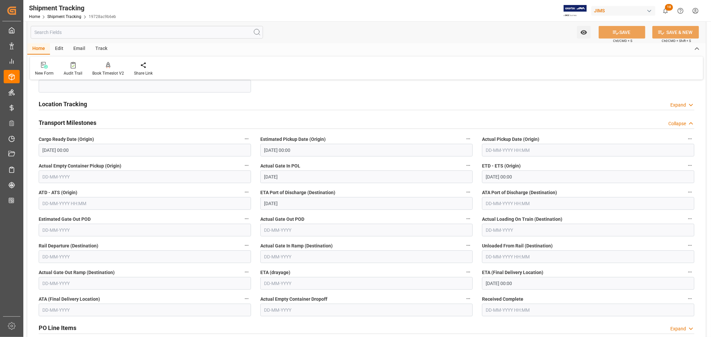
click at [62, 34] on input "text" at bounding box center [147, 32] width 232 height 13
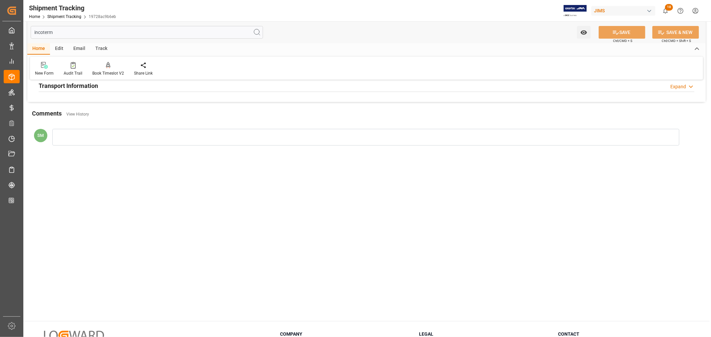
type input "incoterm"
click at [89, 86] on h2 "Transport Information" at bounding box center [68, 85] width 59 height 9
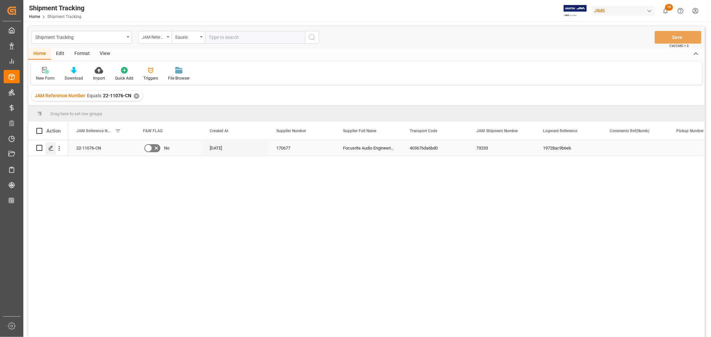
click at [50, 146] on icon "Press SPACE to select this row." at bounding box center [50, 148] width 5 height 5
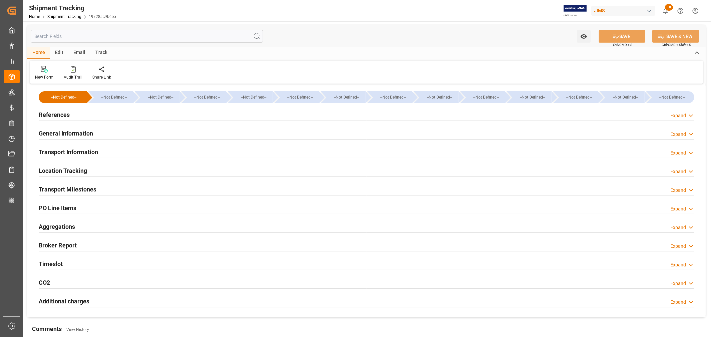
type input "16-09-2025"
click at [57, 114] on h2 "References" at bounding box center [54, 114] width 31 height 9
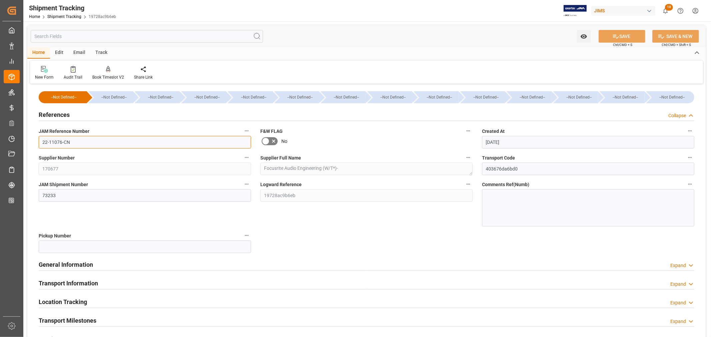
drag, startPoint x: 69, startPoint y: 142, endPoint x: 31, endPoint y: 142, distance: 38.0
click at [31, 142] on div "--Not Defined-- --Not Defined-- --Not Defined-- --Not Defined-- --Not Defined--…" at bounding box center [366, 267] width 678 height 363
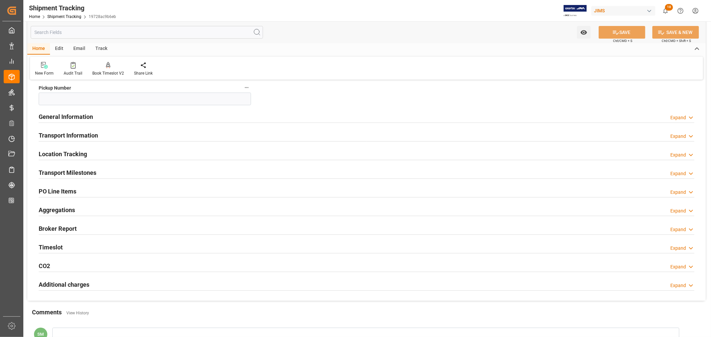
drag, startPoint x: 71, startPoint y: 138, endPoint x: 105, endPoint y: 157, distance: 39.1
click at [71, 138] on h2 "Transport Information" at bounding box center [68, 135] width 59 height 9
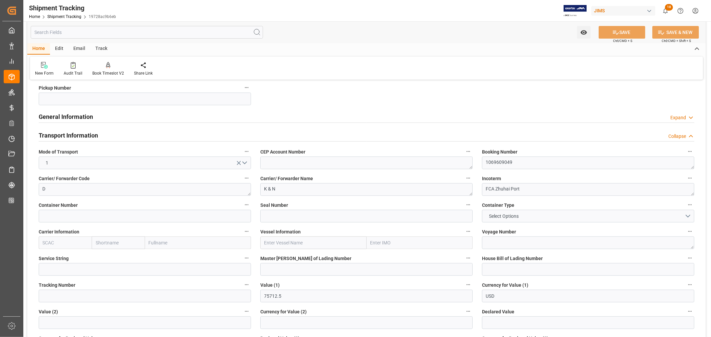
scroll to position [185, 0]
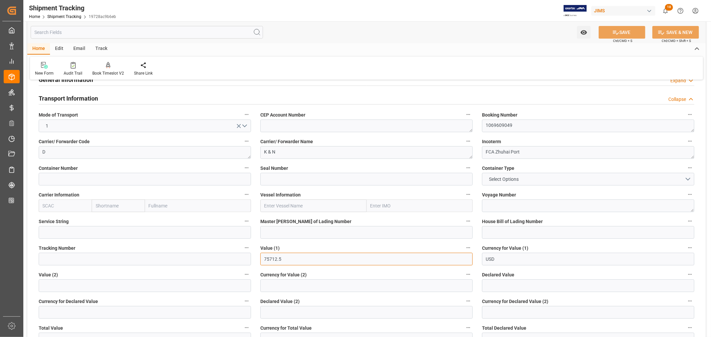
drag, startPoint x: 287, startPoint y: 260, endPoint x: 250, endPoint y: 260, distance: 37.6
click at [250, 260] on div "--Not Defined-- --Not Defined-- --Not Defined-- --Not Defined-- --Not Defined--…" at bounding box center [366, 216] width 678 height 630
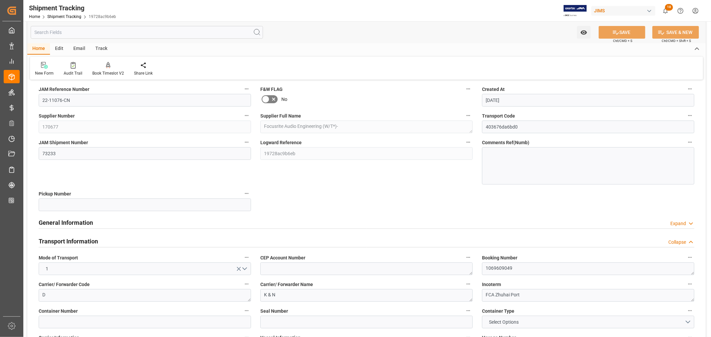
scroll to position [148, 0]
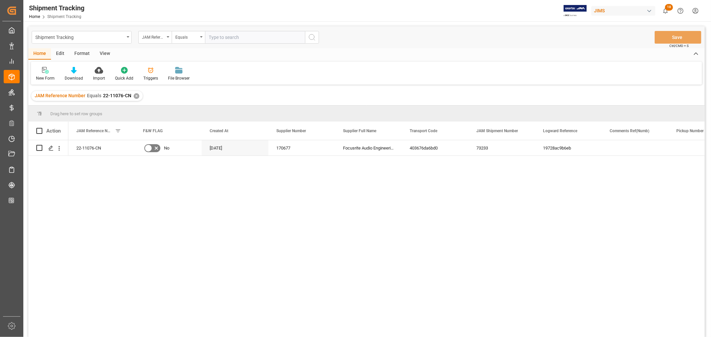
click at [134, 94] on div "✕" at bounding box center [137, 96] width 6 height 6
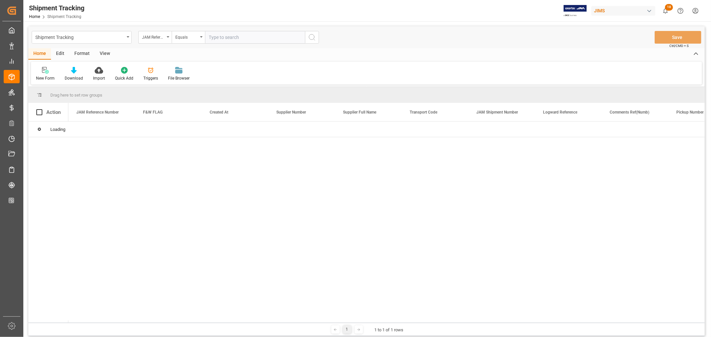
click at [222, 38] on input "text" at bounding box center [255, 37] width 100 height 13
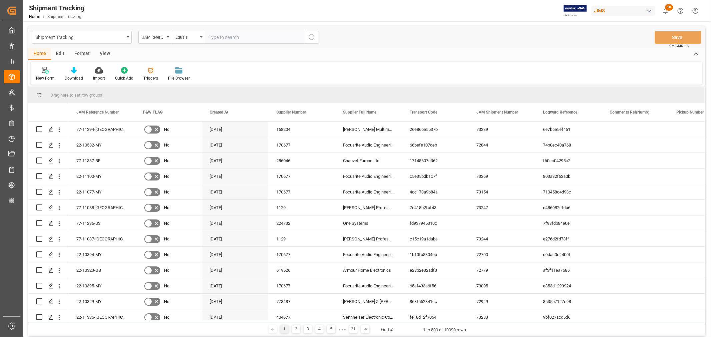
paste input "22-11077-MY"
type input "22-11077-MY"
click at [314, 37] on icon "search button" at bounding box center [312, 37] width 8 height 8
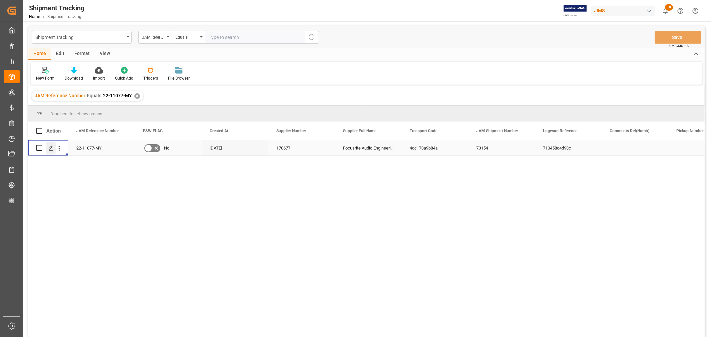
click at [48, 147] on div "Press SPACE to select this row." at bounding box center [51, 148] width 10 height 12
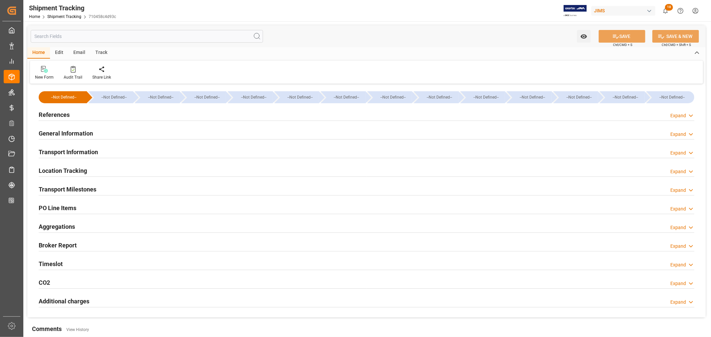
type input "Evergreen"
type input "Evergreen Marine Corp."
type input "9935272"
type input "1431485.7"
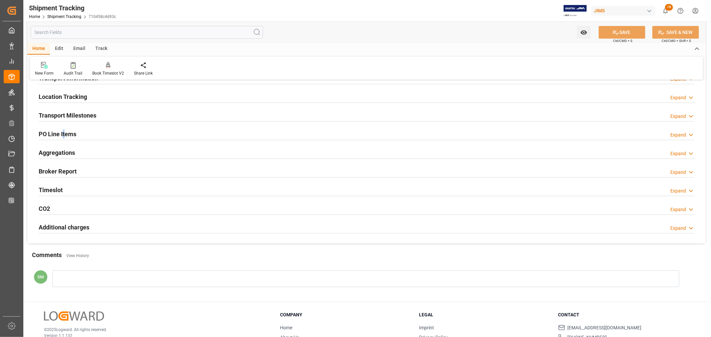
click at [63, 132] on h2 "PO Line Items" at bounding box center [58, 134] width 38 height 9
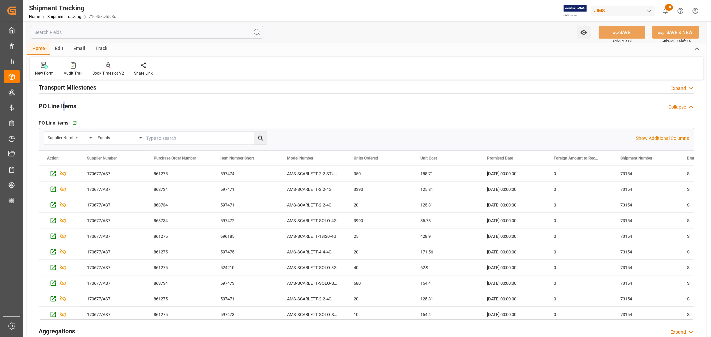
scroll to position [0, 0]
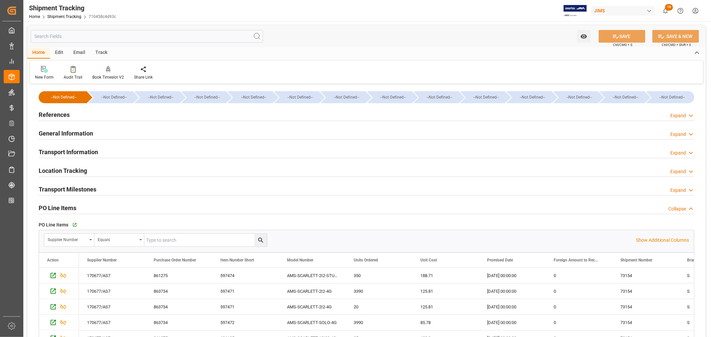
click at [76, 150] on h2 "Transport Information" at bounding box center [68, 152] width 59 height 9
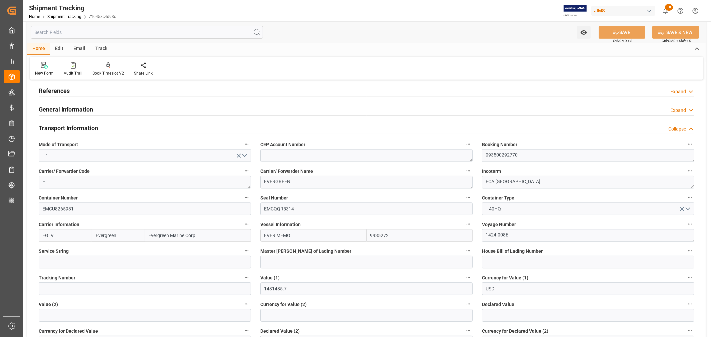
scroll to position [37, 0]
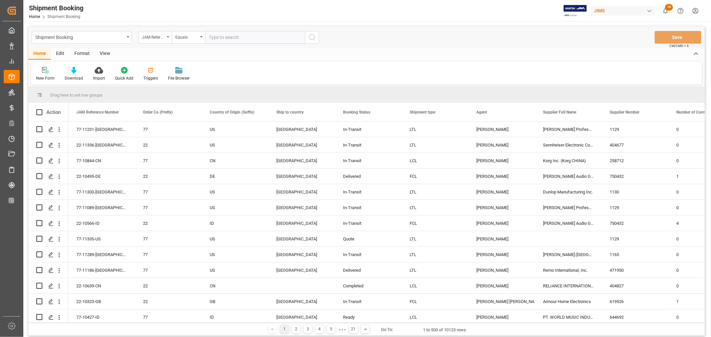
click at [218, 38] on input "text" at bounding box center [255, 37] width 100 height 13
type input "INFA290777"
click at [312, 35] on icon "search button" at bounding box center [312, 37] width 8 height 8
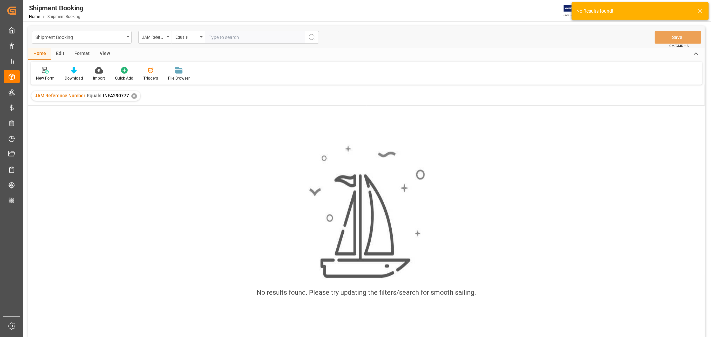
click at [134, 96] on div "✕" at bounding box center [134, 96] width 6 height 6
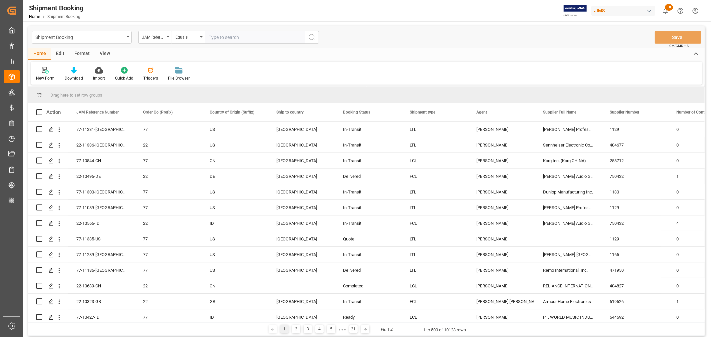
click at [219, 34] on input "text" at bounding box center [255, 37] width 100 height 13
paste input "22-11077-MY"
type input "22-11077-MY"
click at [313, 37] on icon "search button" at bounding box center [312, 37] width 8 height 8
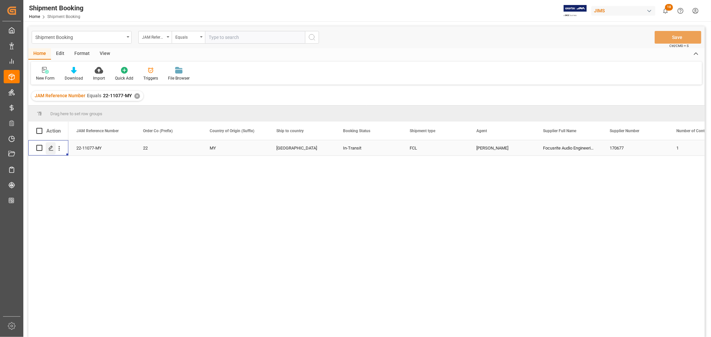
click at [51, 147] on icon "Press SPACE to select this row." at bounding box center [50, 148] width 5 height 5
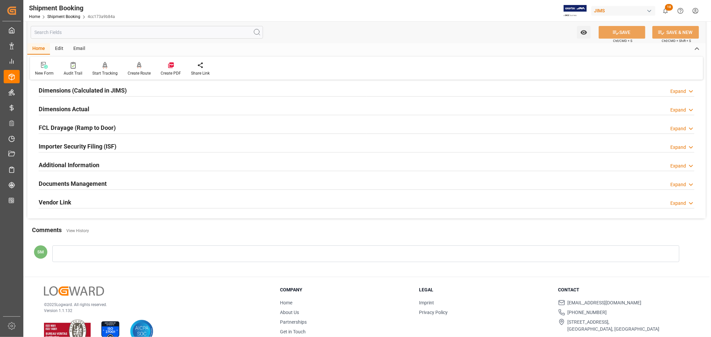
scroll to position [164, 0]
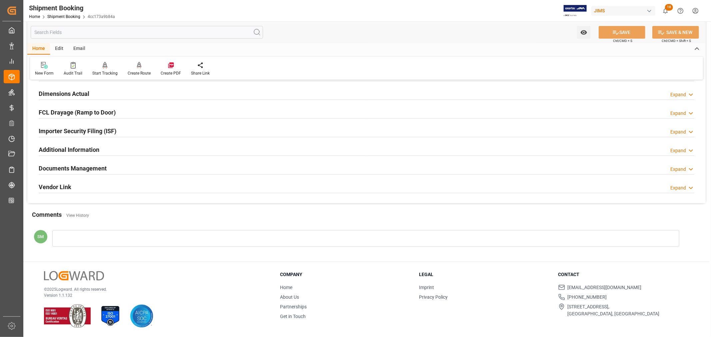
click at [79, 169] on h2 "Documents Management" at bounding box center [73, 168] width 68 height 9
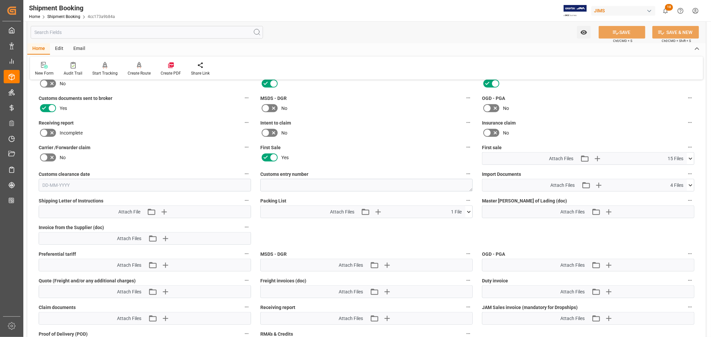
scroll to position [311, 0]
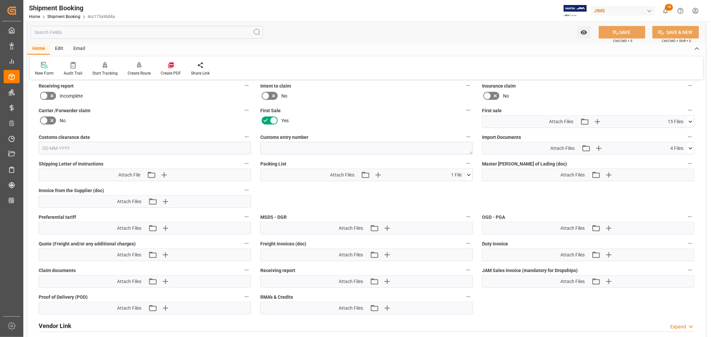
click at [688, 147] on icon at bounding box center [690, 148] width 7 height 7
click at [688, 159] on icon at bounding box center [686, 161] width 6 height 4
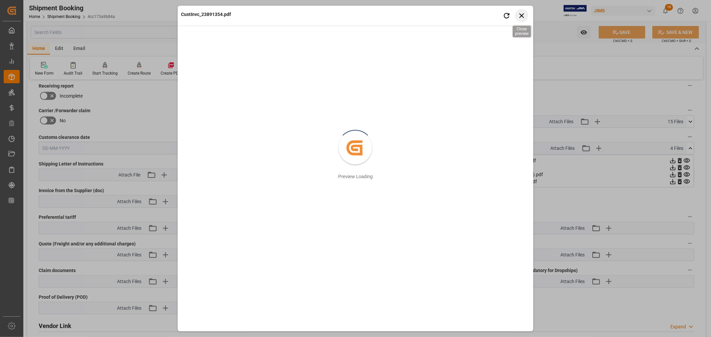
click at [521, 16] on icon "button" at bounding box center [521, 15] width 5 height 5
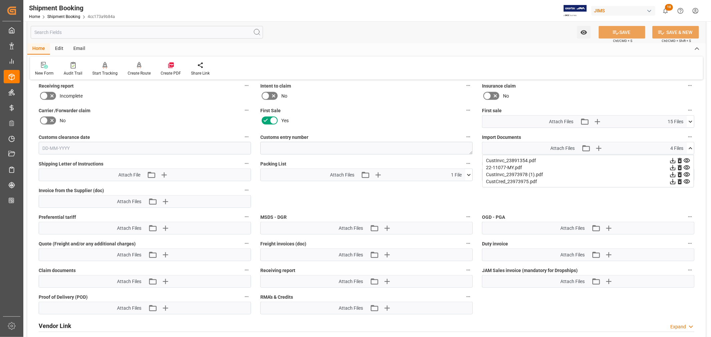
click at [687, 172] on icon at bounding box center [686, 174] width 7 height 7
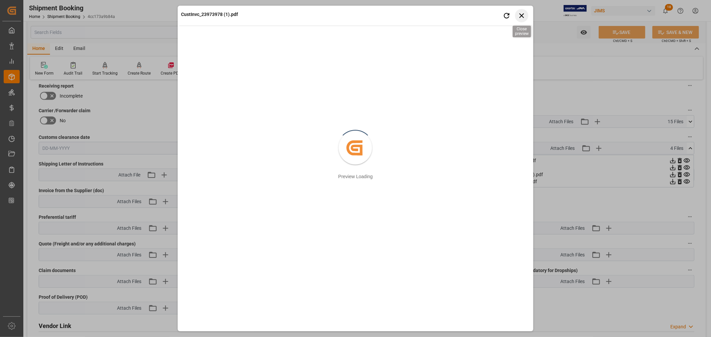
click at [523, 15] on icon "button" at bounding box center [521, 15] width 8 height 8
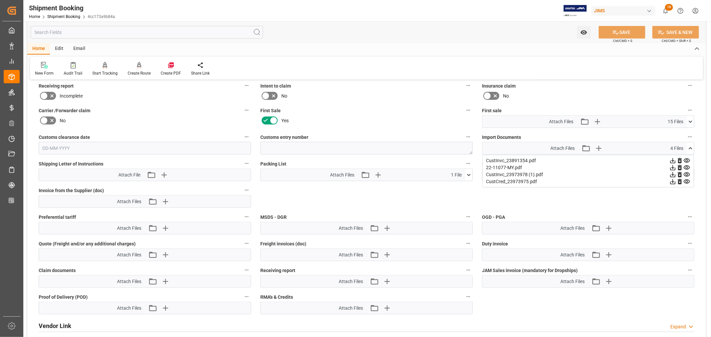
click at [673, 173] on icon at bounding box center [672, 174] width 7 height 7
click at [691, 119] on icon at bounding box center [690, 121] width 7 height 7
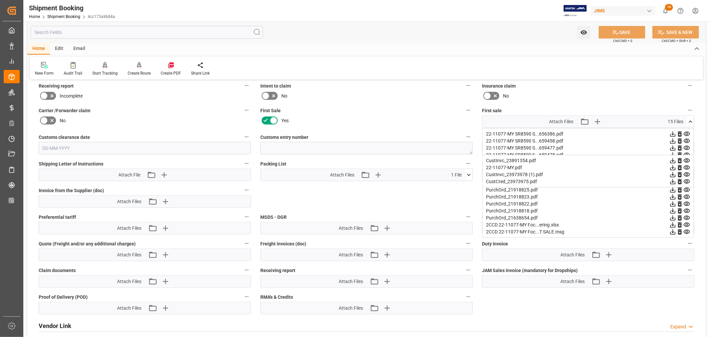
click at [509, 41] on div "Watch Option SAVE Ctrl/CMD + S SAVE & NEW Ctrl/CMD + Shift + S" at bounding box center [366, 32] width 678 height 22
click at [488, 27] on div "Watch Option SAVE Ctrl/CMD + S SAVE & NEW Ctrl/CMD + Shift + S" at bounding box center [366, 32] width 678 height 22
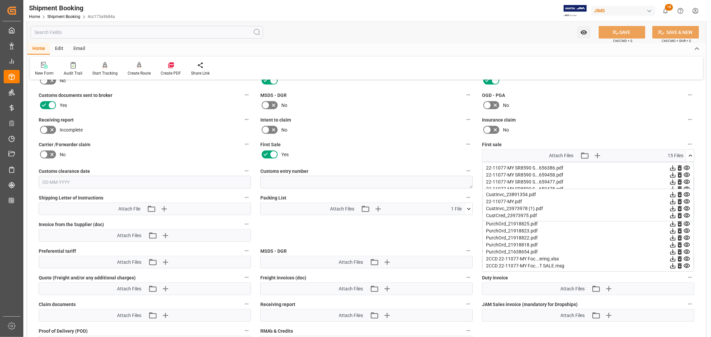
scroll to position [274, 0]
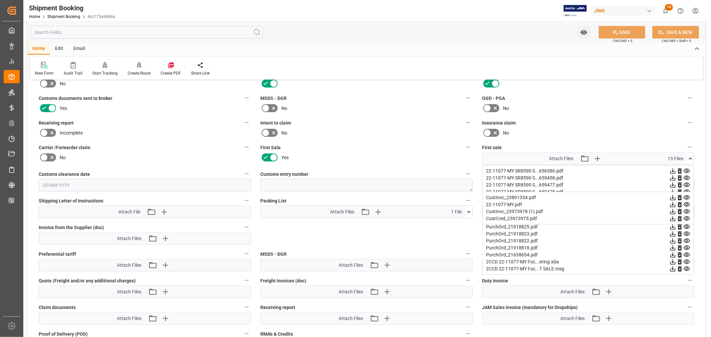
click at [690, 158] on icon at bounding box center [690, 158] width 7 height 7
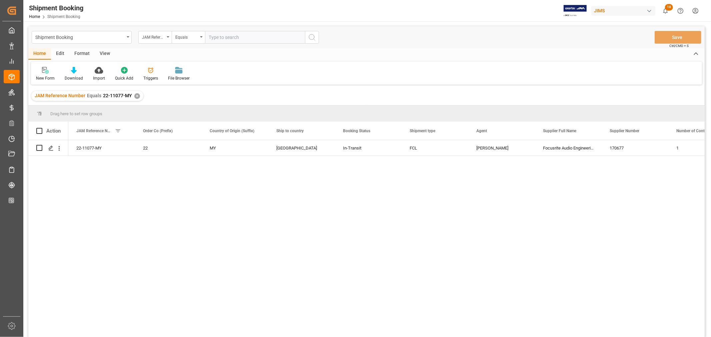
click at [134, 95] on div "✕" at bounding box center [137, 96] width 6 height 6
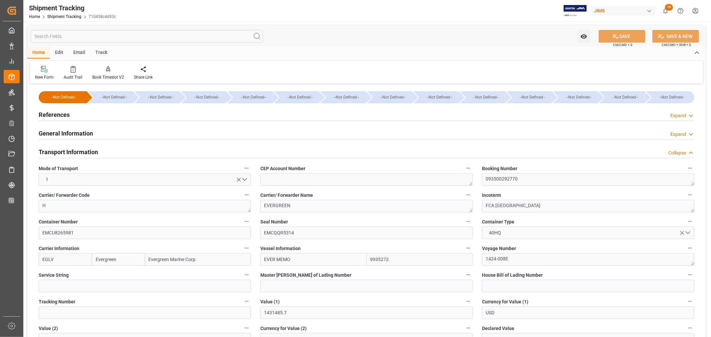
click at [62, 115] on h2 "References" at bounding box center [54, 114] width 31 height 9
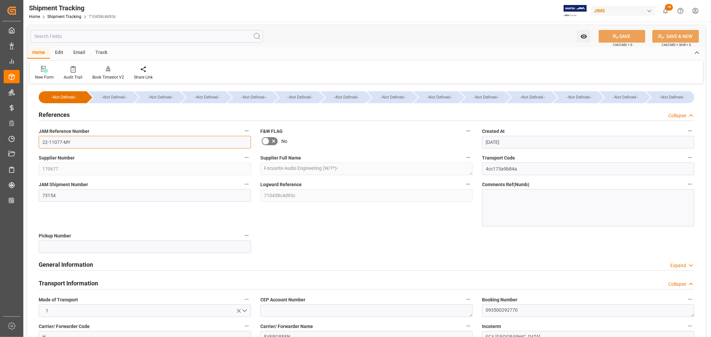
drag, startPoint x: 77, startPoint y: 143, endPoint x: 32, endPoint y: 144, distance: 44.6
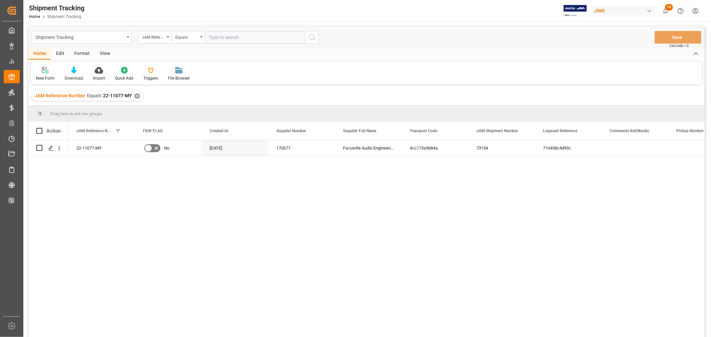
click at [225, 38] on input "text" at bounding box center [255, 37] width 100 height 13
type input "22-11100-MY"
click at [138, 96] on div "✕" at bounding box center [137, 96] width 6 height 6
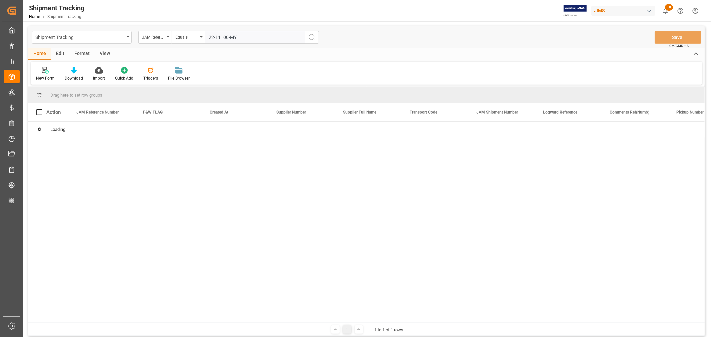
click at [312, 38] on icon "search button" at bounding box center [312, 37] width 8 height 8
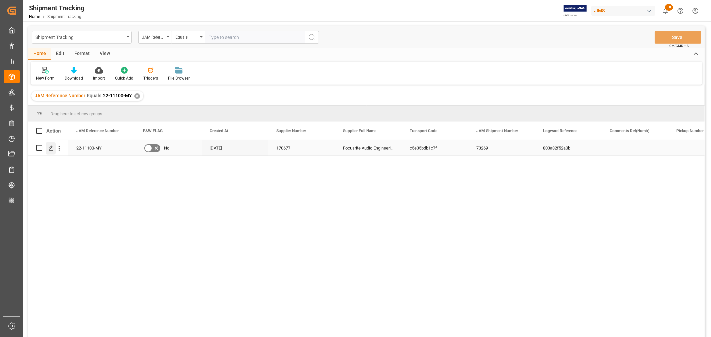
click at [50, 148] on icon "Press SPACE to select this row." at bounding box center [50, 148] width 5 height 5
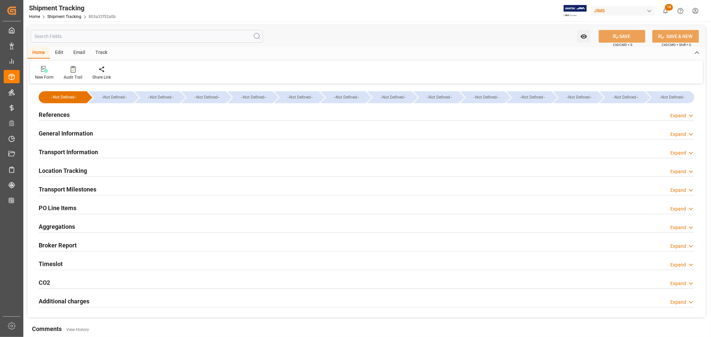
type input "Evergreen"
type input "Evergreen Marine Corp."
type input "9935272"
type input "499520.3"
type input "MYTPP"
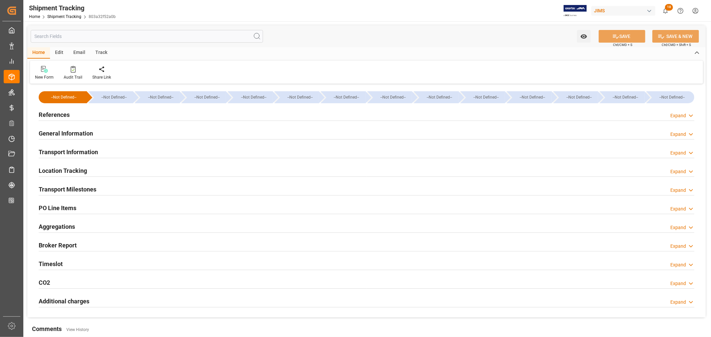
type input "USLAX"
click at [62, 171] on h2 "Location Tracking" at bounding box center [63, 170] width 48 height 9
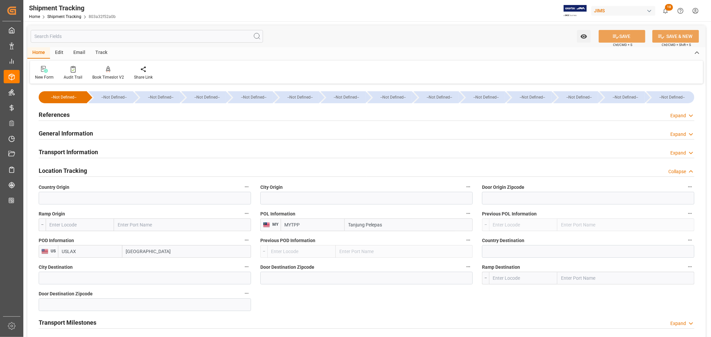
click at [59, 152] on h2 "Transport Information" at bounding box center [68, 152] width 59 height 9
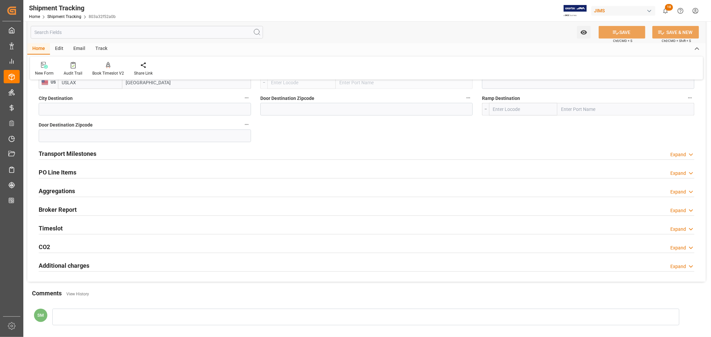
scroll to position [440, 0]
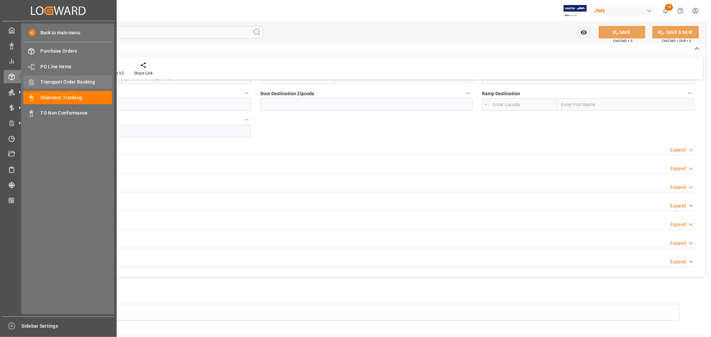
click at [67, 81] on span "Transport Order Booking" at bounding box center [77, 82] width 72 height 7
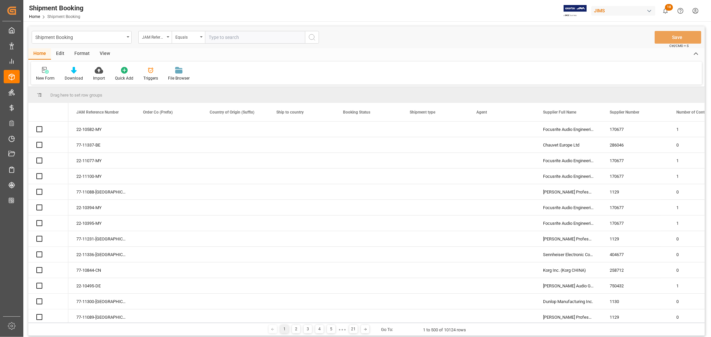
click at [231, 39] on input "text" at bounding box center [255, 37] width 100 height 13
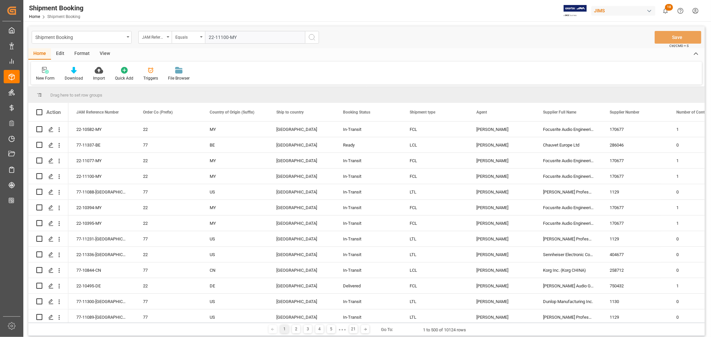
type input "22-11100-MY"
click at [312, 37] on icon "search button" at bounding box center [312, 37] width 8 height 8
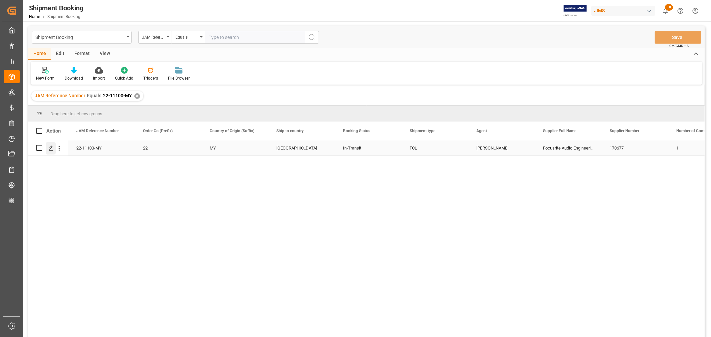
click at [50, 147] on icon "Press SPACE to select this row." at bounding box center [50, 148] width 5 height 5
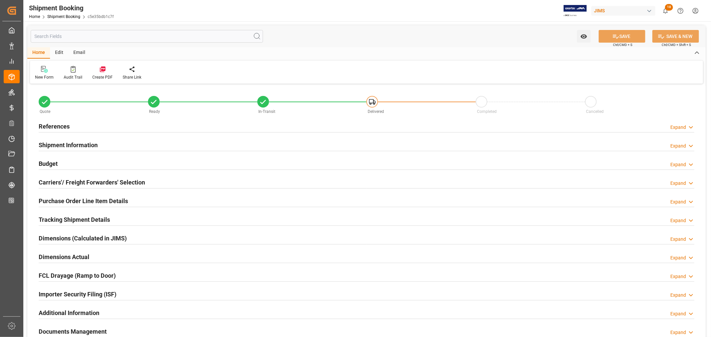
type input "1"
type input "0"
type input "6000"
type input "499520.3"
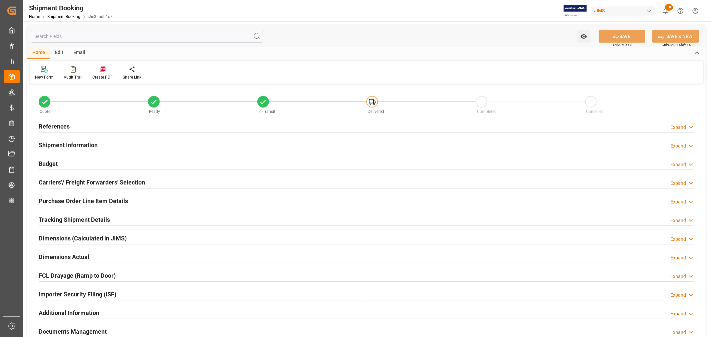
type input "[DATE]"
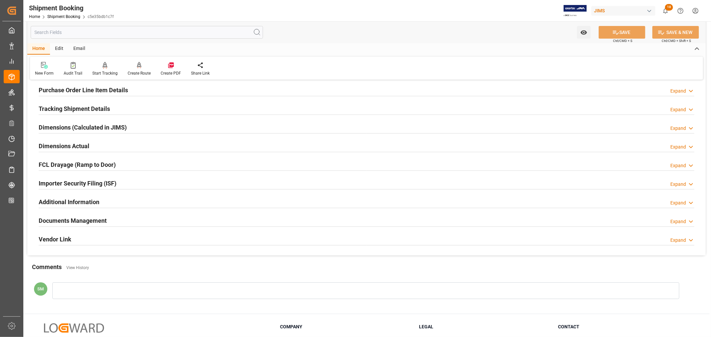
click at [82, 221] on h2 "Documents Management" at bounding box center [73, 220] width 68 height 9
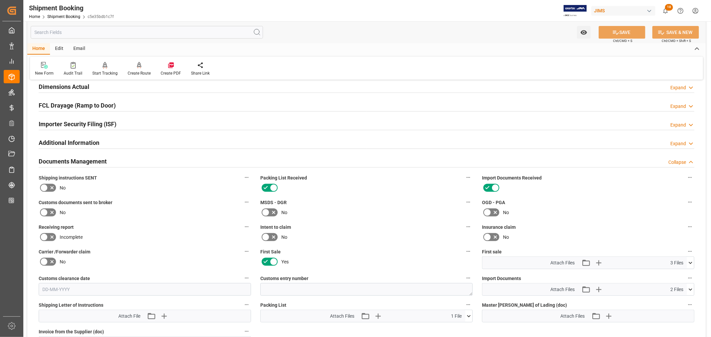
scroll to position [222, 0]
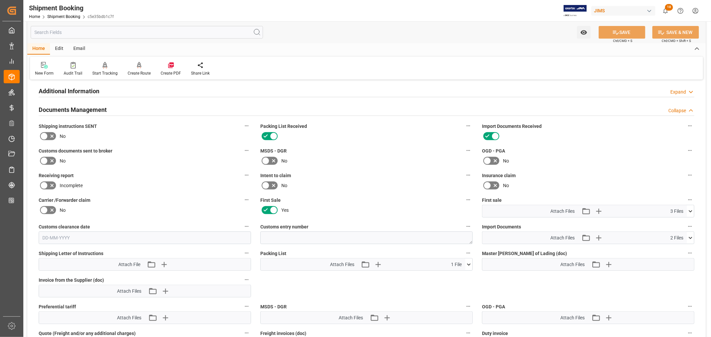
click at [690, 211] on icon at bounding box center [690, 211] width 7 height 7
click at [688, 237] on icon at bounding box center [690, 238] width 7 height 7
click at [688, 248] on icon at bounding box center [686, 250] width 6 height 4
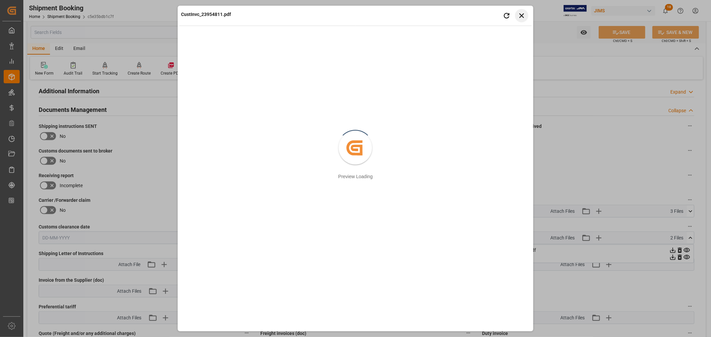
click at [520, 17] on icon "button" at bounding box center [521, 15] width 8 height 8
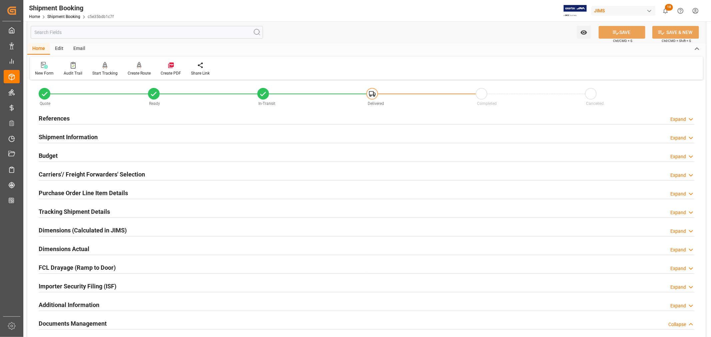
scroll to position [0, 0]
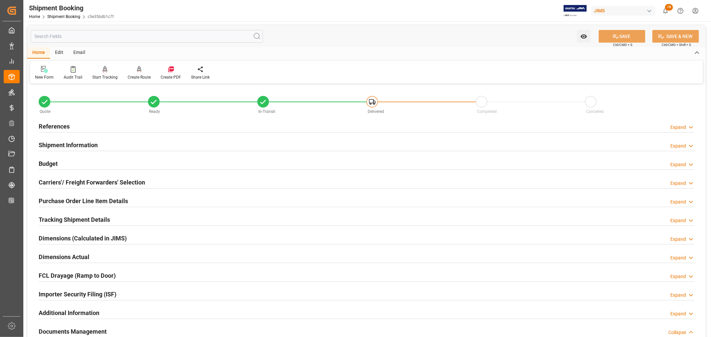
click at [42, 164] on h2 "Budget" at bounding box center [48, 163] width 19 height 9
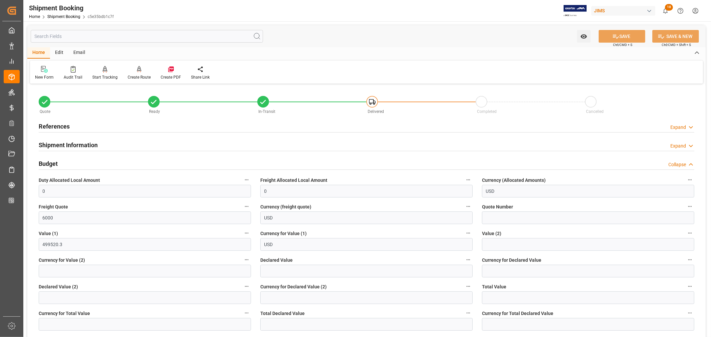
click at [64, 127] on h2 "References" at bounding box center [54, 126] width 31 height 9
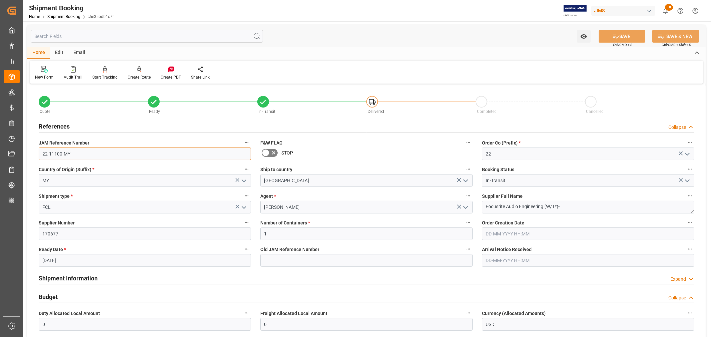
drag, startPoint x: 77, startPoint y: 154, endPoint x: 28, endPoint y: 154, distance: 48.6
click at [72, 152] on input "22-11100-MY" at bounding box center [145, 154] width 212 height 13
click at [82, 155] on input "22-11100-MY" at bounding box center [145, 154] width 212 height 13
drag, startPoint x: 79, startPoint y: 155, endPoint x: 40, endPoint y: 158, distance: 38.8
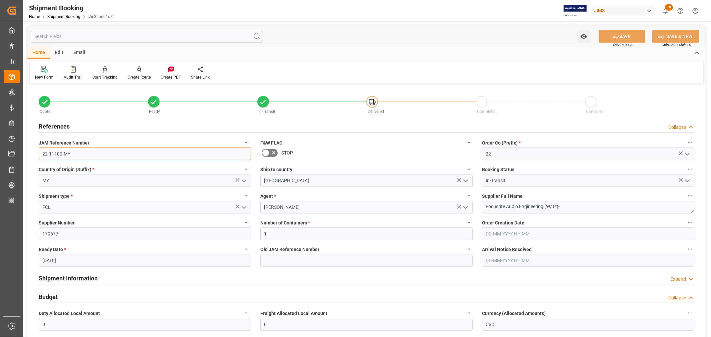
click at [40, 158] on input "22-11100-MY" at bounding box center [145, 154] width 212 height 13
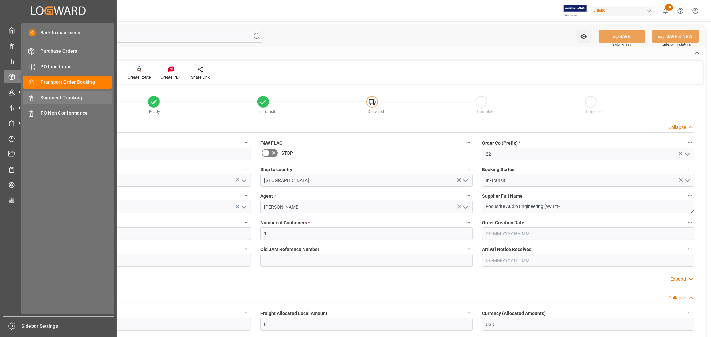
click at [55, 98] on span "Shipment Tracking" at bounding box center [77, 97] width 72 height 7
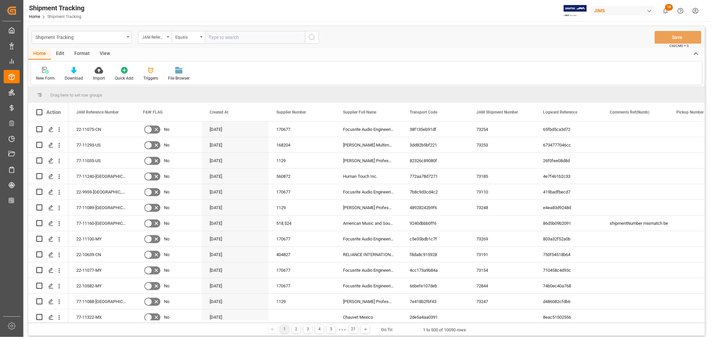
click at [230, 38] on input "text" at bounding box center [255, 37] width 100 height 13
type input "22-10582-MY"
click at [310, 37] on icon "search button" at bounding box center [312, 37] width 8 height 8
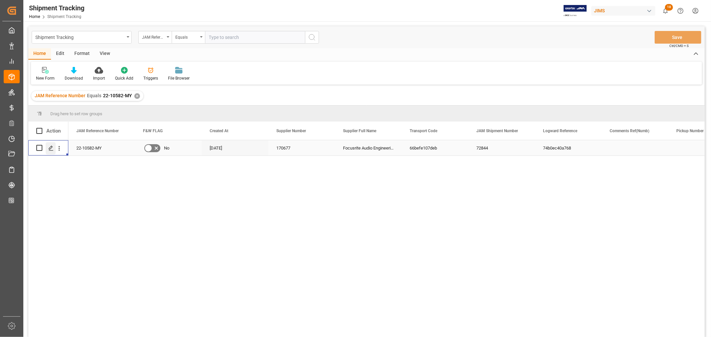
click at [47, 148] on div "Press SPACE to select this row." at bounding box center [51, 148] width 10 height 12
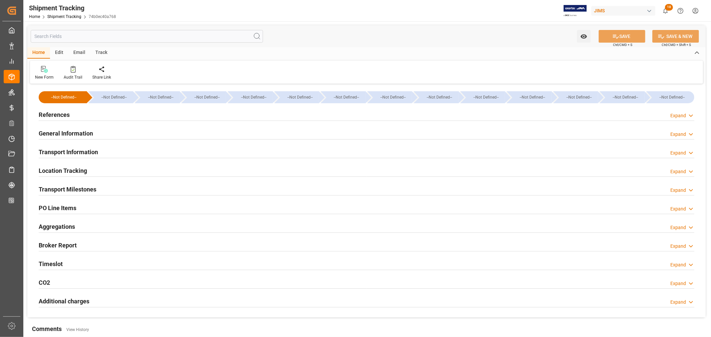
type input "Evergreen"
type input "Evergreen Marine Corp."
type input "9935375"
type input "352382.7"
click at [77, 154] on h2 "Transport Information" at bounding box center [68, 152] width 59 height 9
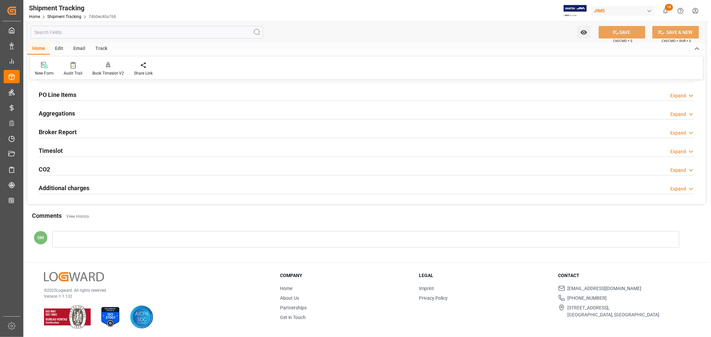
scroll to position [381, 0]
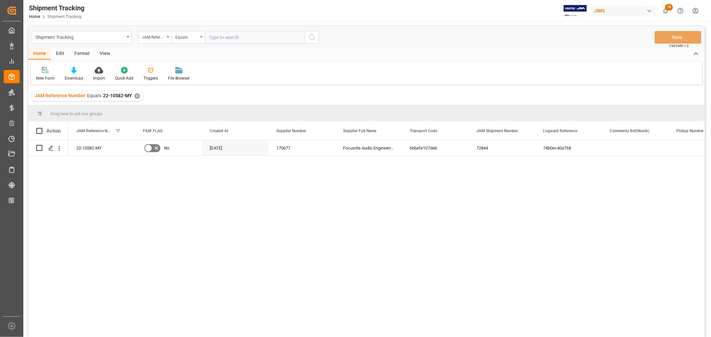
click at [136, 94] on div "✕" at bounding box center [137, 96] width 6 height 6
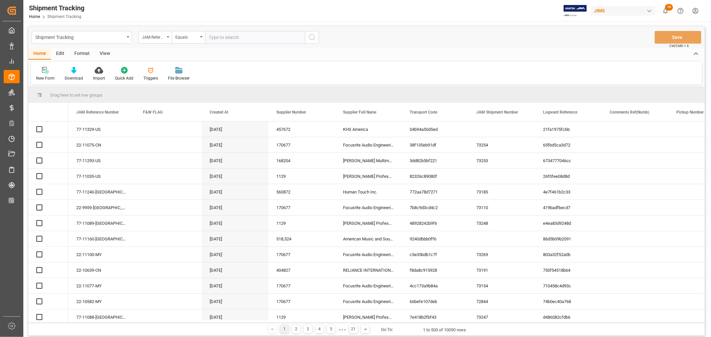
click at [246, 39] on input "text" at bounding box center [255, 37] width 100 height 13
paste input "22-11076-CN"
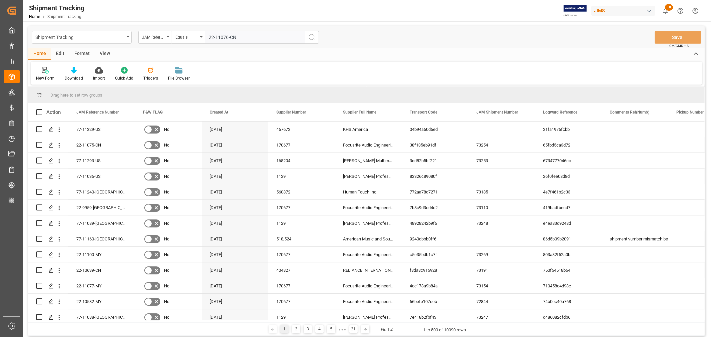
type input "22-11076-CN"
click at [311, 36] on icon "search button" at bounding box center [312, 37] width 8 height 8
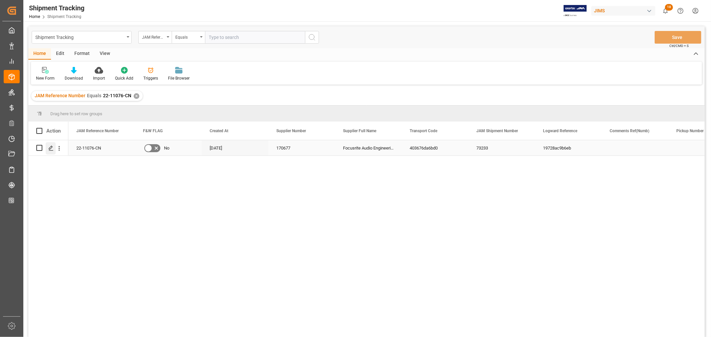
click at [50, 147] on icon "Press SPACE to select this row." at bounding box center [50, 148] width 5 height 5
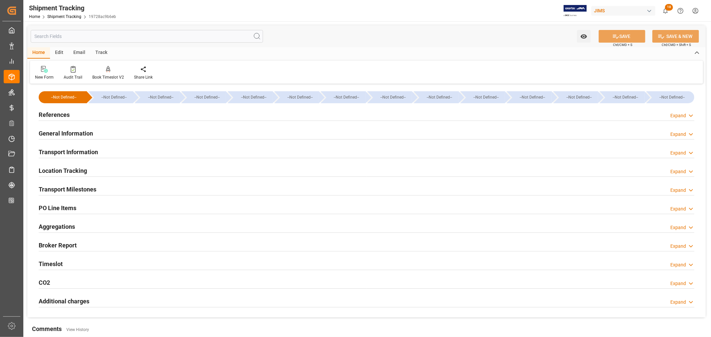
click at [66, 152] on h2 "Transport Information" at bounding box center [68, 152] width 59 height 9
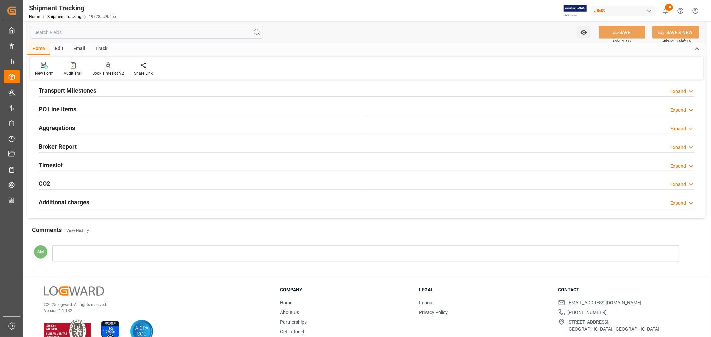
scroll to position [370, 0]
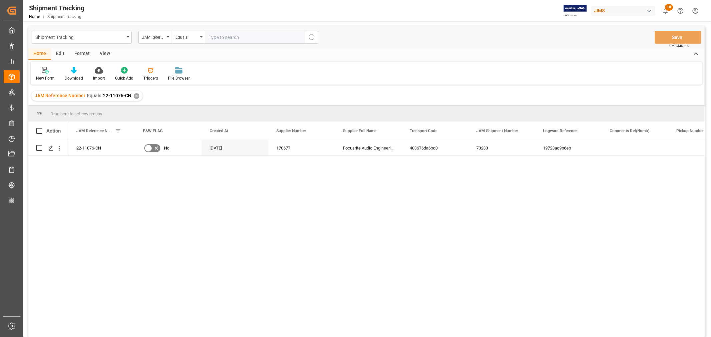
click at [214, 36] on input "text" at bounding box center [255, 37] width 100 height 13
type input "22-11077-MY"
click at [135, 97] on div "✕" at bounding box center [137, 96] width 6 height 6
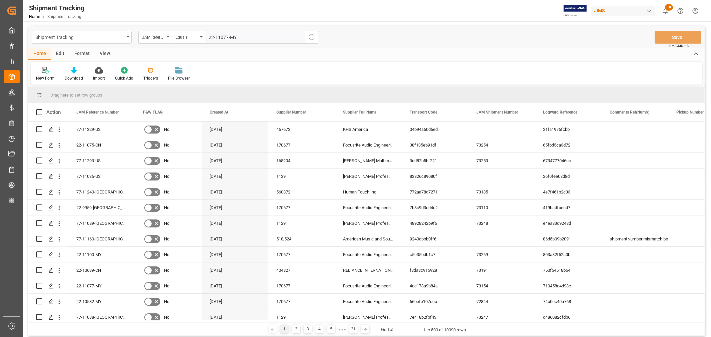
click at [312, 35] on icon "search button" at bounding box center [312, 37] width 8 height 8
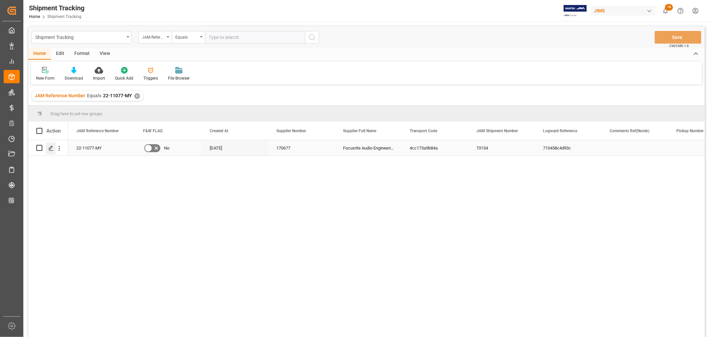
click at [50, 148] on icon "Press SPACE to select this row." at bounding box center [50, 148] width 5 height 5
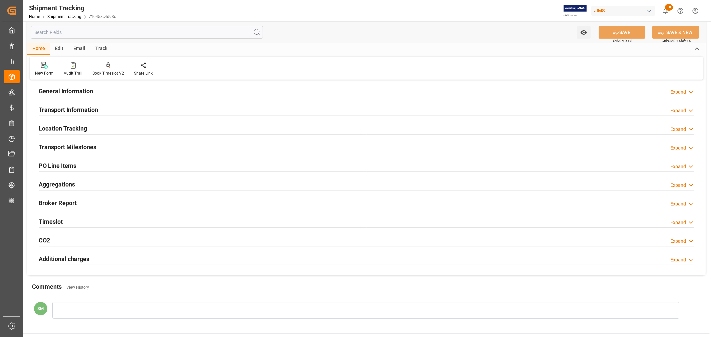
scroll to position [40, 0]
click at [77, 114] on h2 "Transport Information" at bounding box center [68, 111] width 59 height 9
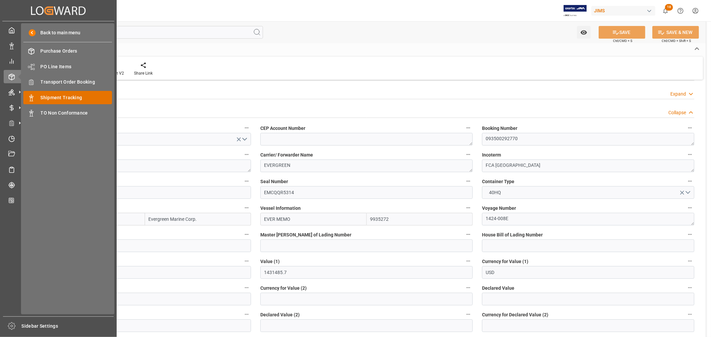
click at [58, 98] on span "Shipment Tracking" at bounding box center [77, 97] width 72 height 7
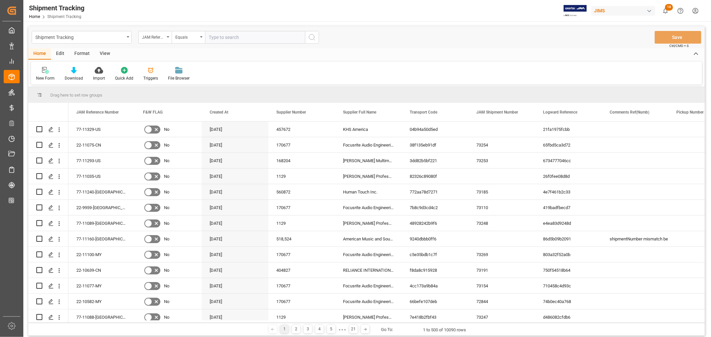
click at [220, 37] on input "text" at bounding box center [255, 37] width 100 height 13
type input "22-11100-MY"
click at [312, 38] on icon "search button" at bounding box center [312, 37] width 8 height 8
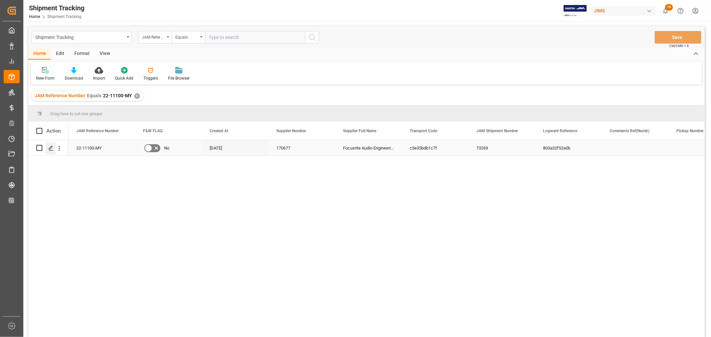
click at [48, 147] on icon "Press SPACE to select this row." at bounding box center [50, 148] width 5 height 5
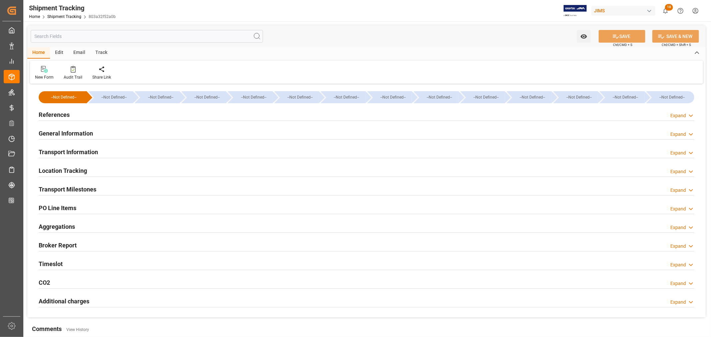
type input "Evergreen"
type input "Evergreen Marine Corp."
type input "9935272"
type input "499520.3"
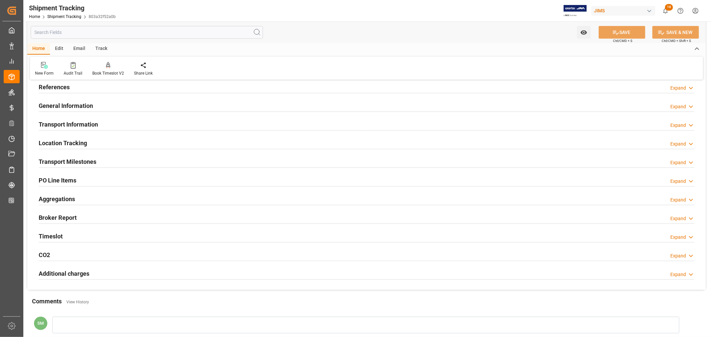
scroll to position [3, 0]
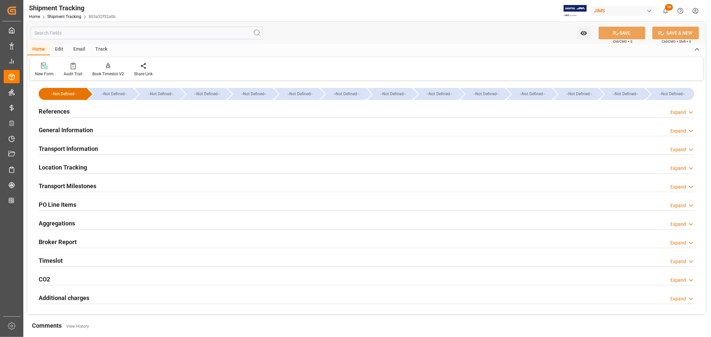
click at [69, 147] on h2 "Transport Information" at bounding box center [68, 148] width 59 height 9
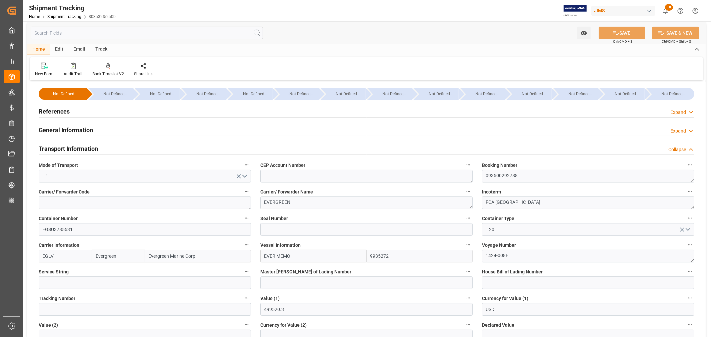
scroll to position [114, 0]
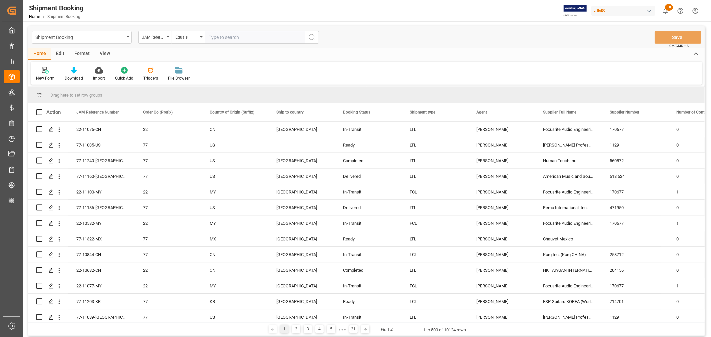
click at [233, 36] on input "text" at bounding box center [255, 37] width 100 height 13
type input "22-10582-MY"
click at [308, 36] on icon "search button" at bounding box center [312, 37] width 8 height 8
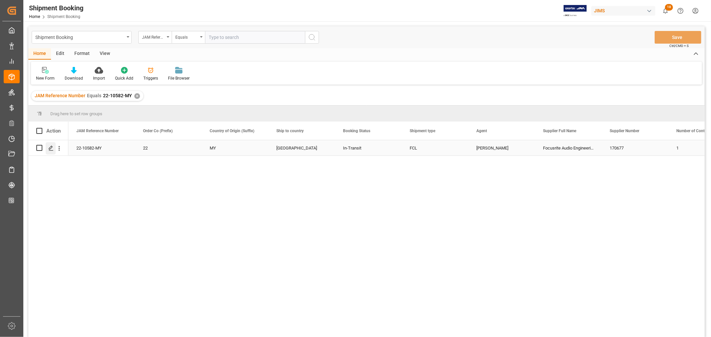
click at [50, 149] on polygon "Press SPACE to select this row." at bounding box center [50, 147] width 3 height 3
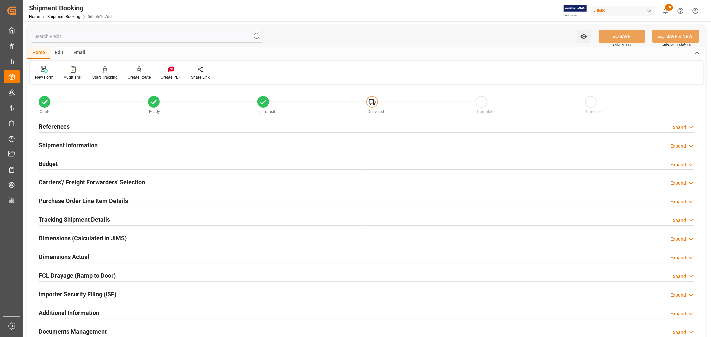
scroll to position [111, 0]
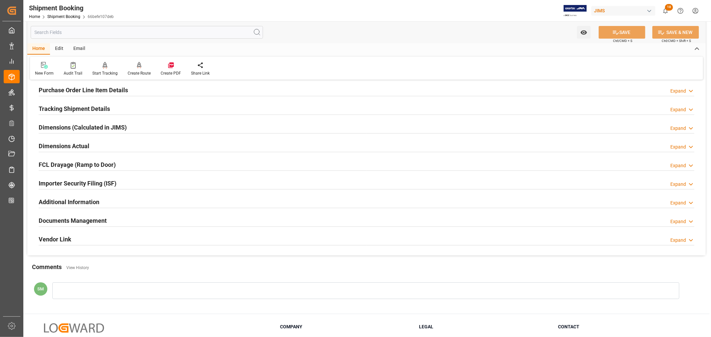
click at [86, 221] on h2 "Documents Management" at bounding box center [73, 220] width 68 height 9
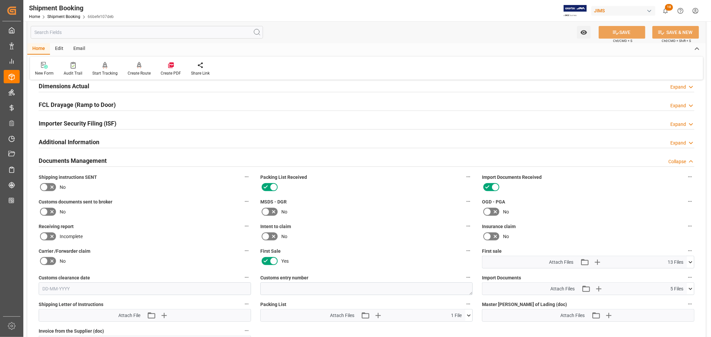
scroll to position [259, 0]
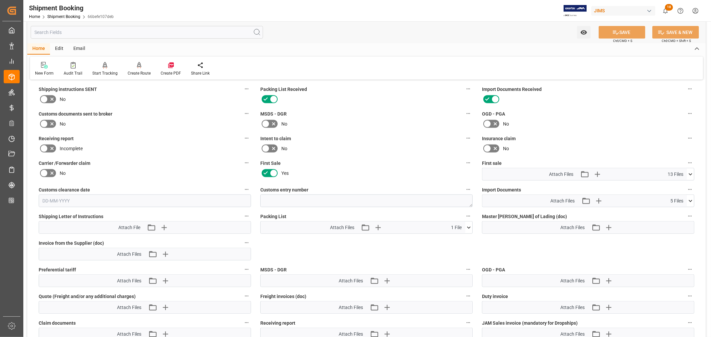
click at [689, 199] on icon at bounding box center [690, 201] width 7 height 7
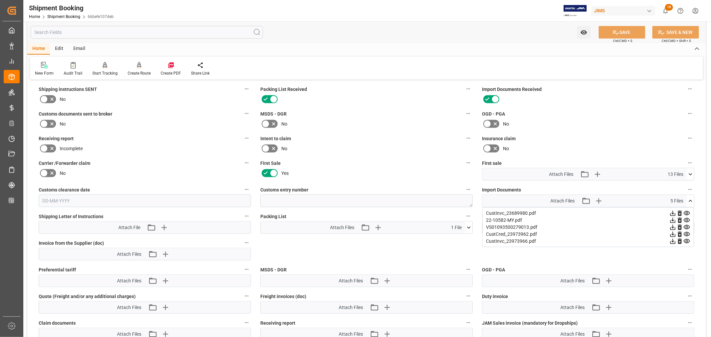
click at [687, 211] on icon at bounding box center [686, 213] width 6 height 4
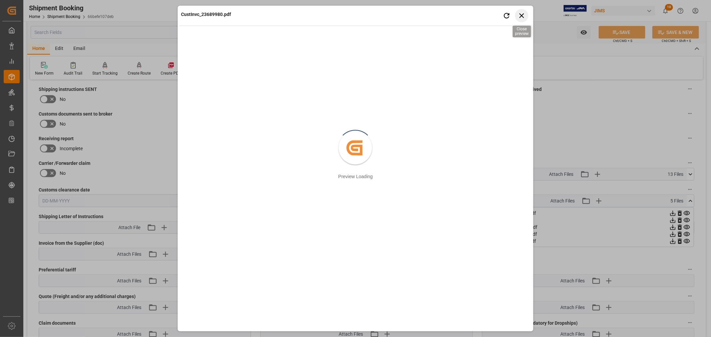
click at [518, 15] on icon "button" at bounding box center [521, 15] width 8 height 8
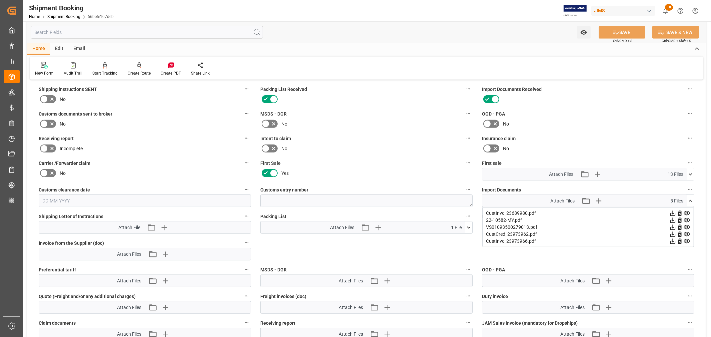
click at [685, 240] on icon at bounding box center [686, 241] width 7 height 7
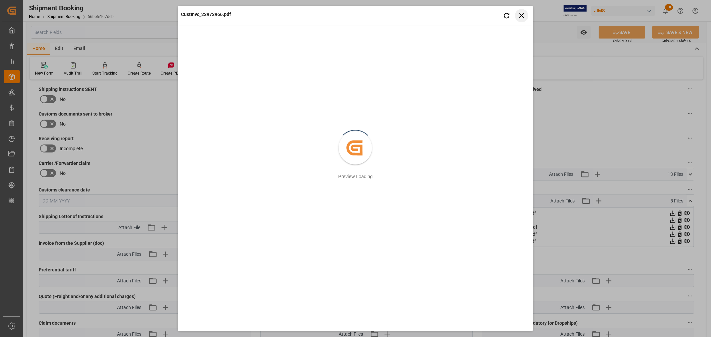
click at [521, 16] on icon "button" at bounding box center [521, 15] width 8 height 8
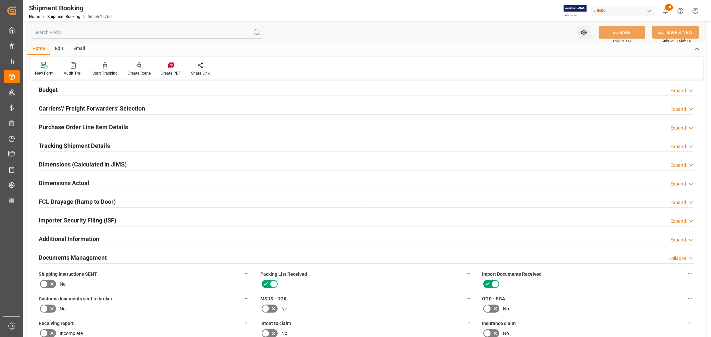
scroll to position [0, 0]
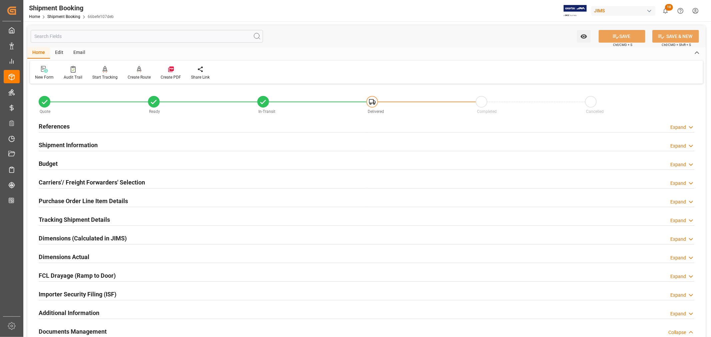
click at [47, 126] on h2 "References" at bounding box center [54, 126] width 31 height 9
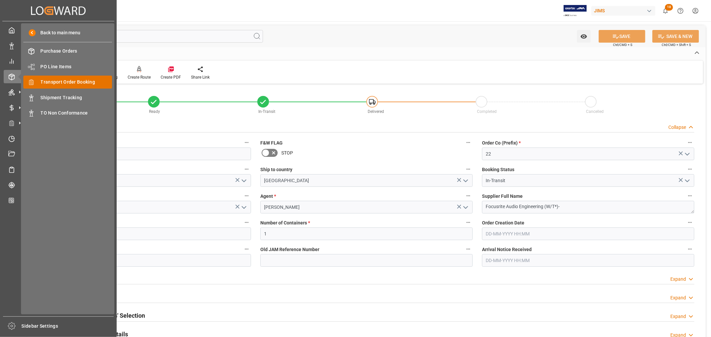
click at [52, 83] on span "Transport Order Booking" at bounding box center [77, 82] width 72 height 7
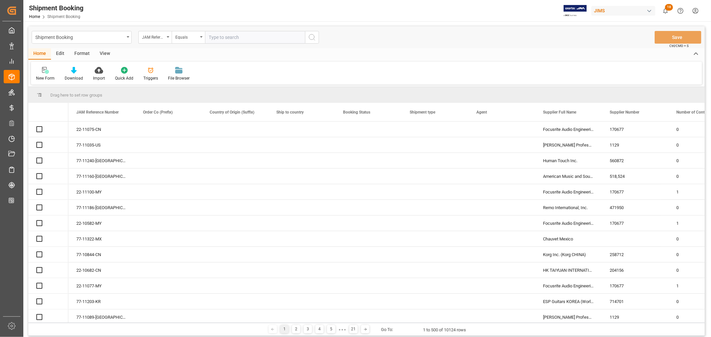
click at [231, 37] on input "text" at bounding box center [255, 37] width 100 height 13
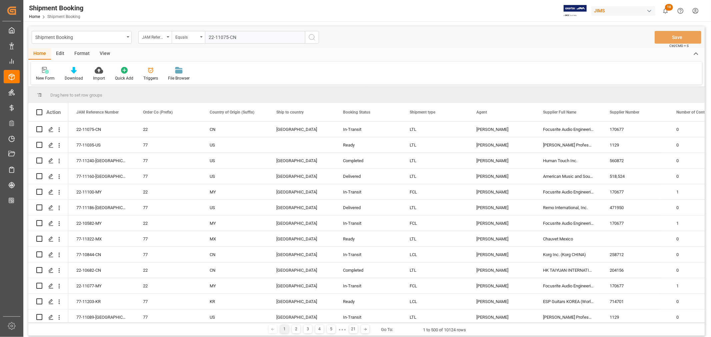
type input "22-11075-CN"
click at [310, 37] on icon "search button" at bounding box center [312, 37] width 8 height 8
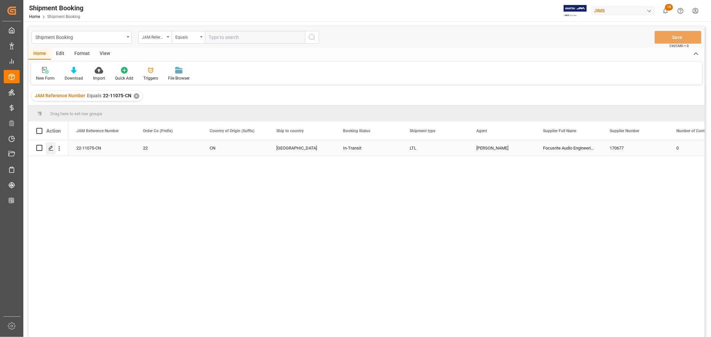
click at [52, 148] on icon "Press SPACE to select this row." at bounding box center [50, 148] width 5 height 5
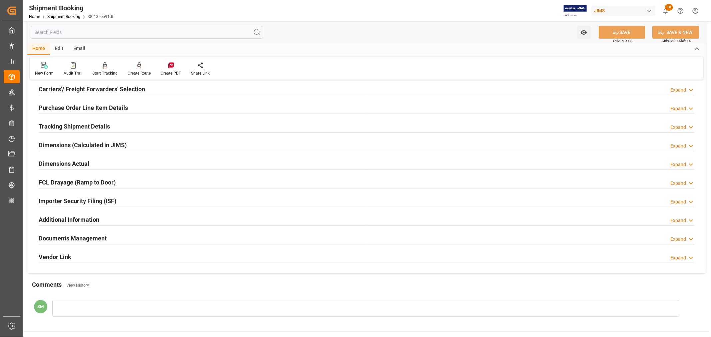
scroll to position [111, 0]
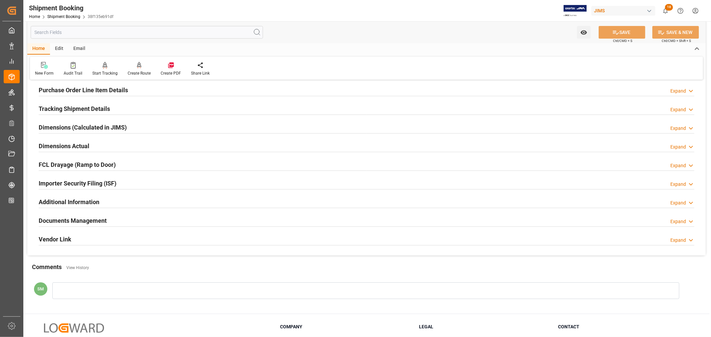
click at [97, 221] on h2 "Documents Management" at bounding box center [73, 220] width 68 height 9
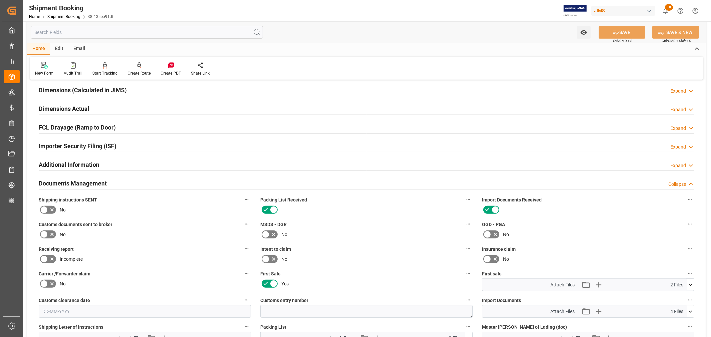
scroll to position [222, 0]
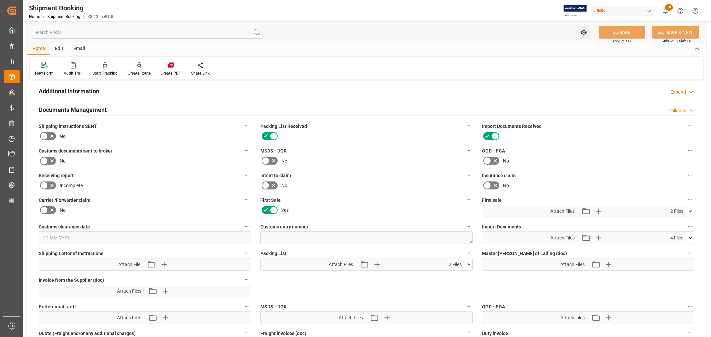
click at [690, 235] on icon at bounding box center [690, 238] width 7 height 7
click at [687, 262] on icon at bounding box center [686, 264] width 6 height 4
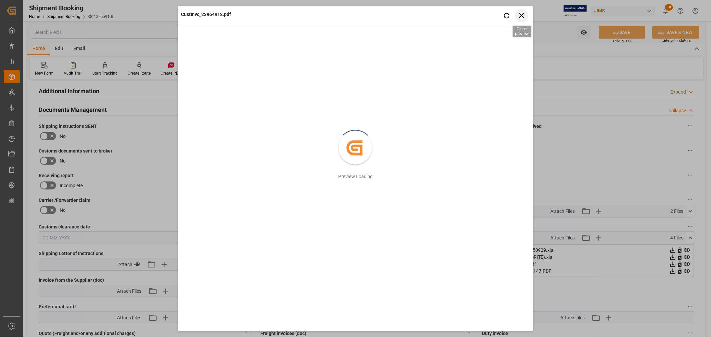
click at [521, 16] on icon "button" at bounding box center [521, 15] width 8 height 8
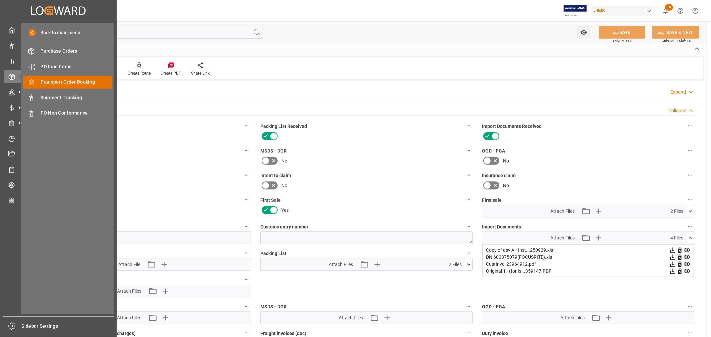
click at [65, 84] on span "Transport Order Booking" at bounding box center [77, 82] width 72 height 7
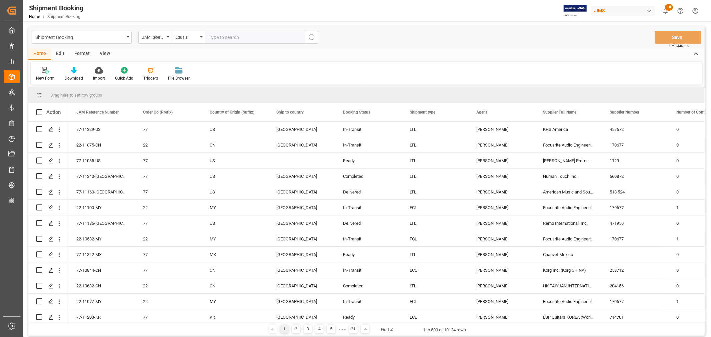
click at [222, 40] on input "text" at bounding box center [255, 37] width 100 height 13
type input "22-11100-MY"
click at [313, 36] on icon "search button" at bounding box center [312, 37] width 8 height 8
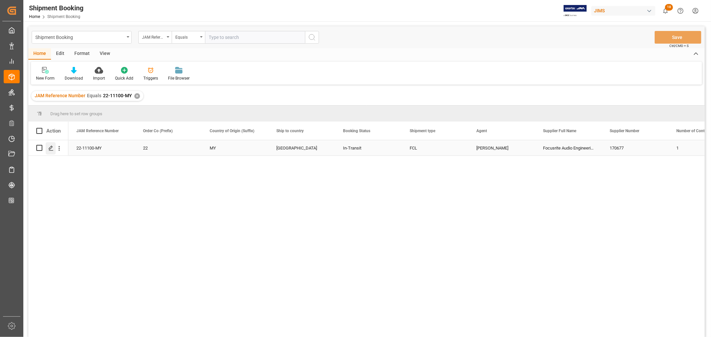
click at [51, 148] on polygon "Press SPACE to select this row." at bounding box center [50, 147] width 3 height 3
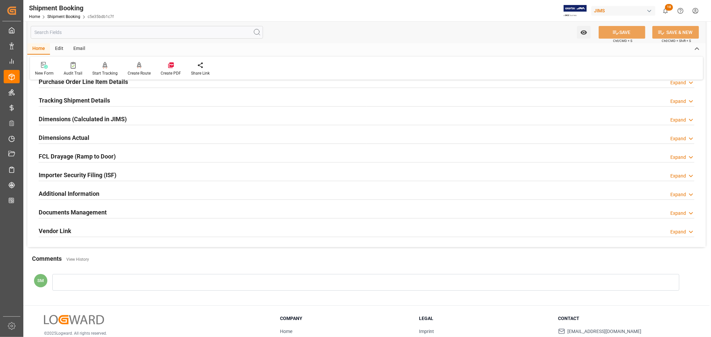
scroll to position [164, 0]
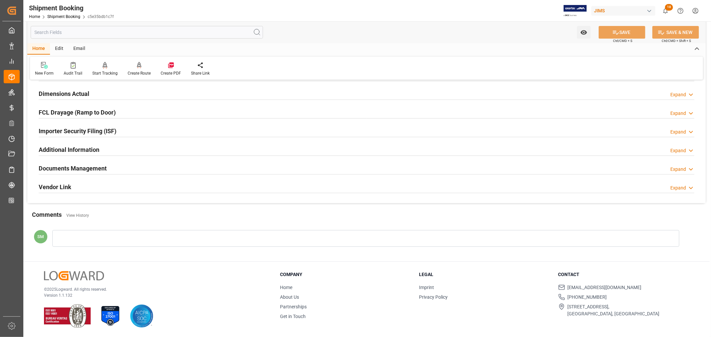
click at [82, 170] on h2 "Documents Management" at bounding box center [73, 168] width 68 height 9
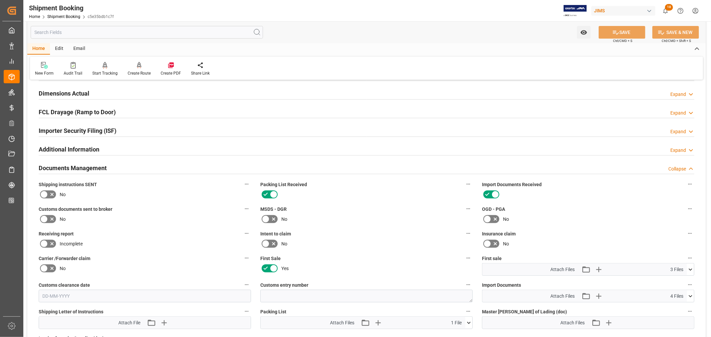
scroll to position [201, 0]
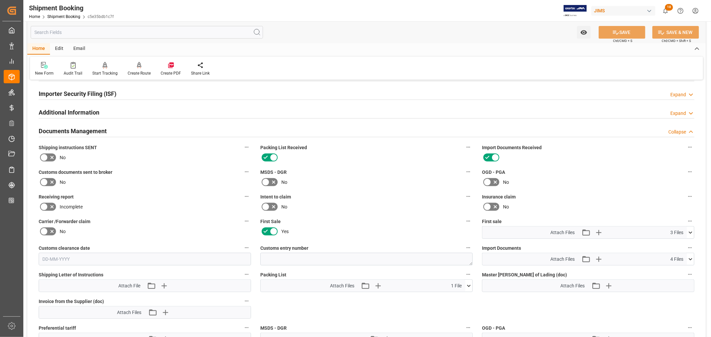
click at [691, 258] on icon at bounding box center [690, 259] width 7 height 7
click at [686, 290] on icon at bounding box center [686, 292] width 7 height 7
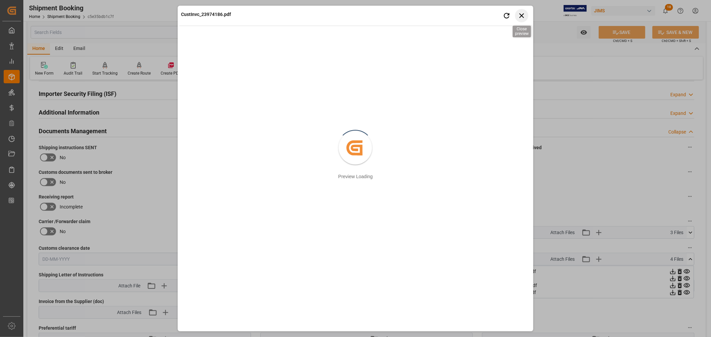
click at [521, 14] on icon "button" at bounding box center [521, 15] width 8 height 8
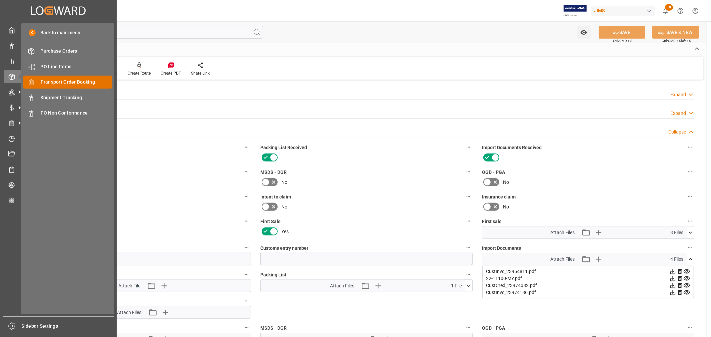
click at [59, 84] on span "Transport Order Booking" at bounding box center [77, 82] width 72 height 7
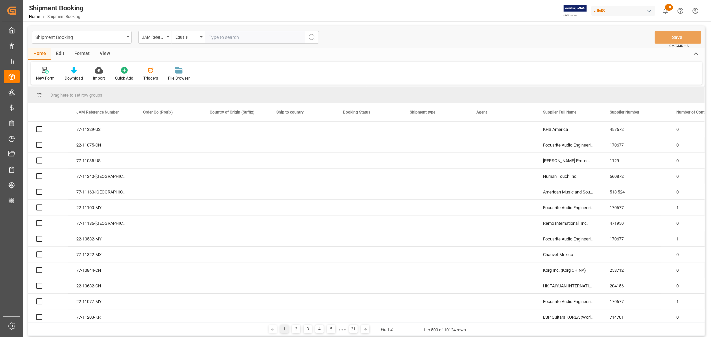
click at [239, 36] on input "text" at bounding box center [255, 37] width 100 height 13
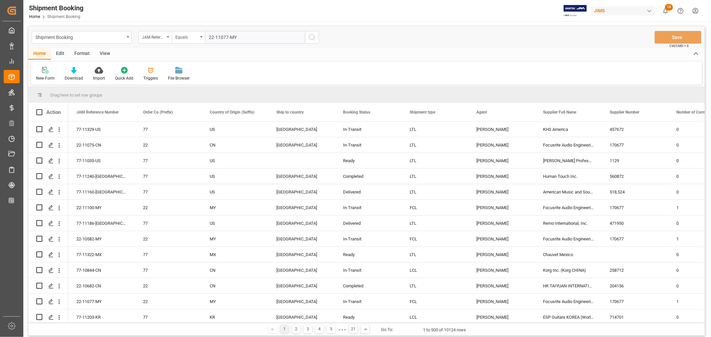
type input "22-11077-MY"
click at [310, 37] on icon "search button" at bounding box center [312, 37] width 8 height 8
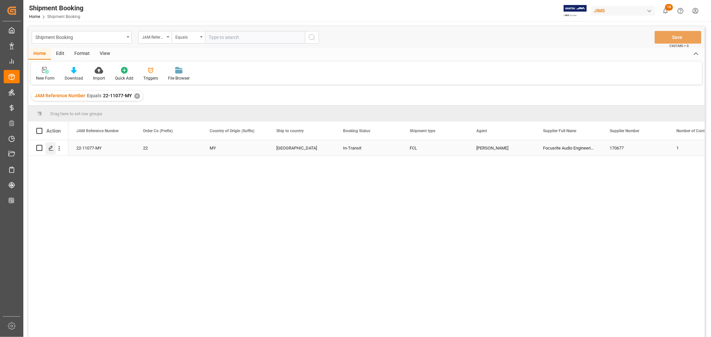
click at [49, 147] on icon "Press SPACE to select this row." at bounding box center [50, 148] width 5 height 5
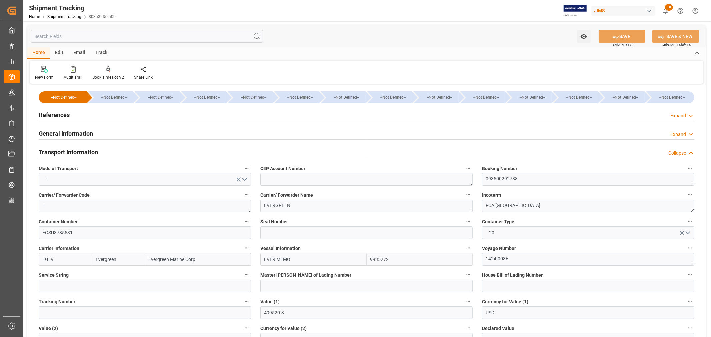
scroll to position [114, 0]
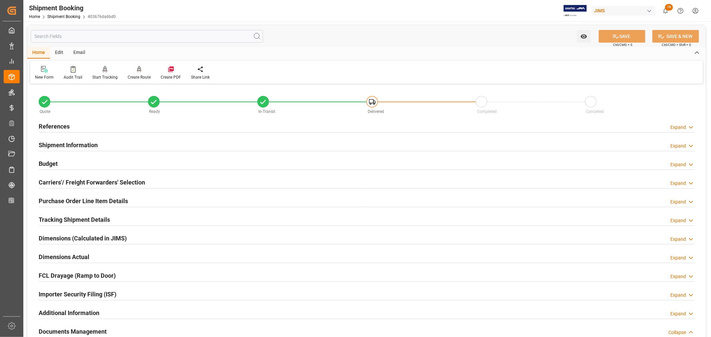
scroll to position [259, 0]
